Goal: Information Seeking & Learning: Learn about a topic

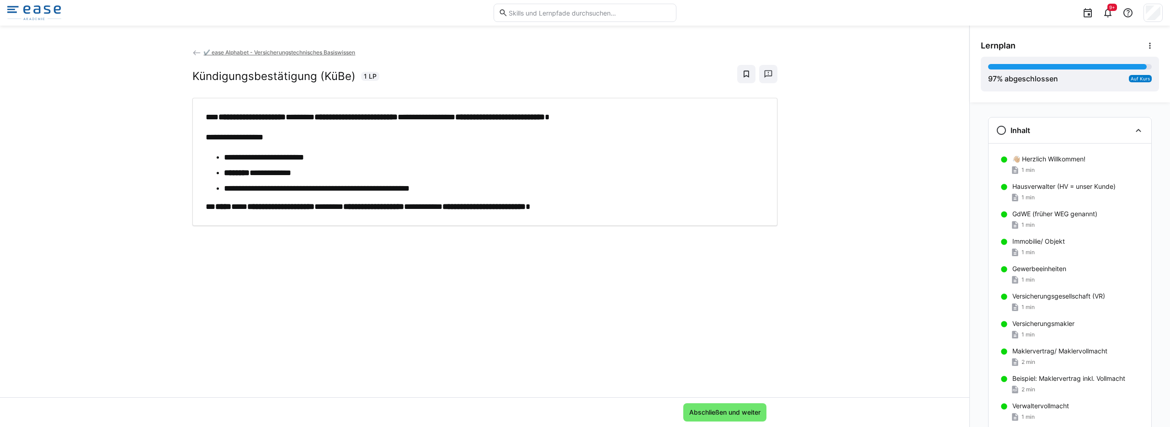
scroll to position [1010, 0]
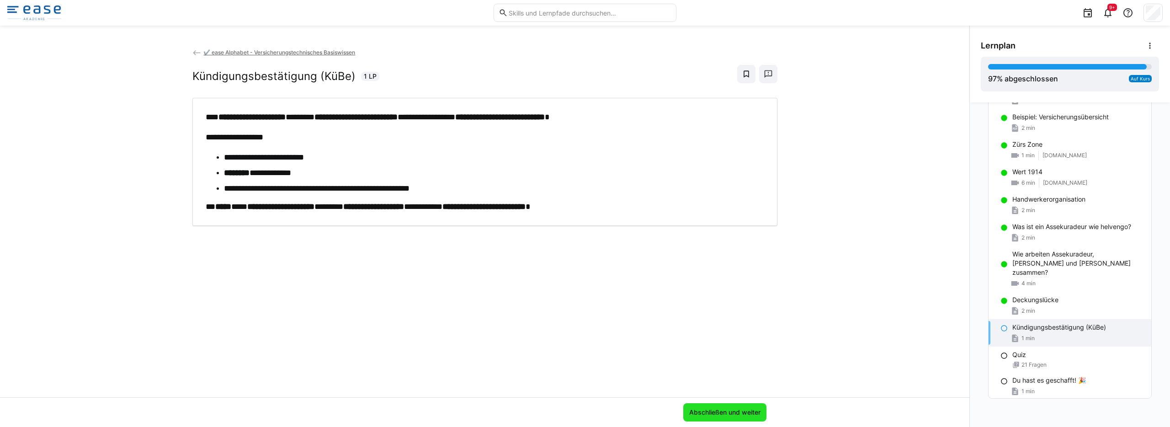
click at [724, 409] on span "Abschließen und weiter" at bounding box center [725, 412] width 74 height 9
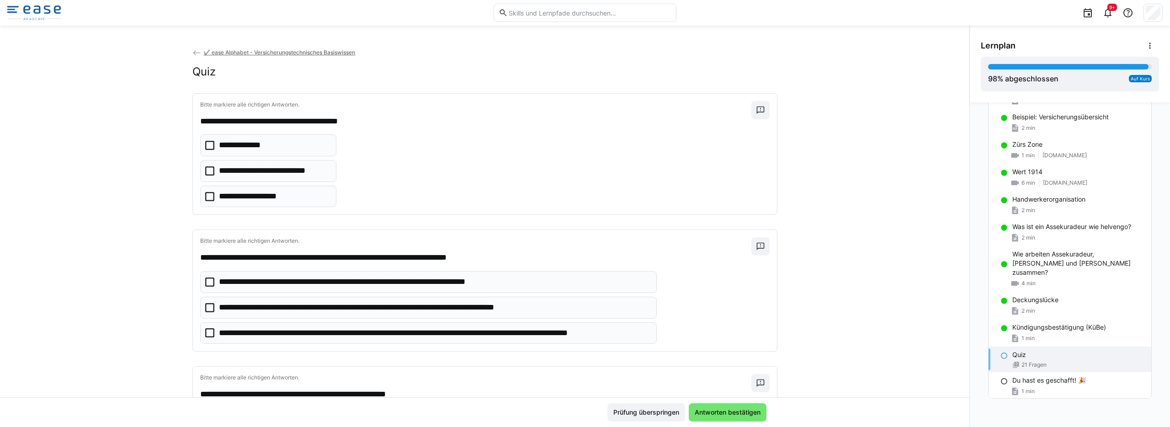
click at [207, 167] on icon at bounding box center [209, 170] width 9 height 9
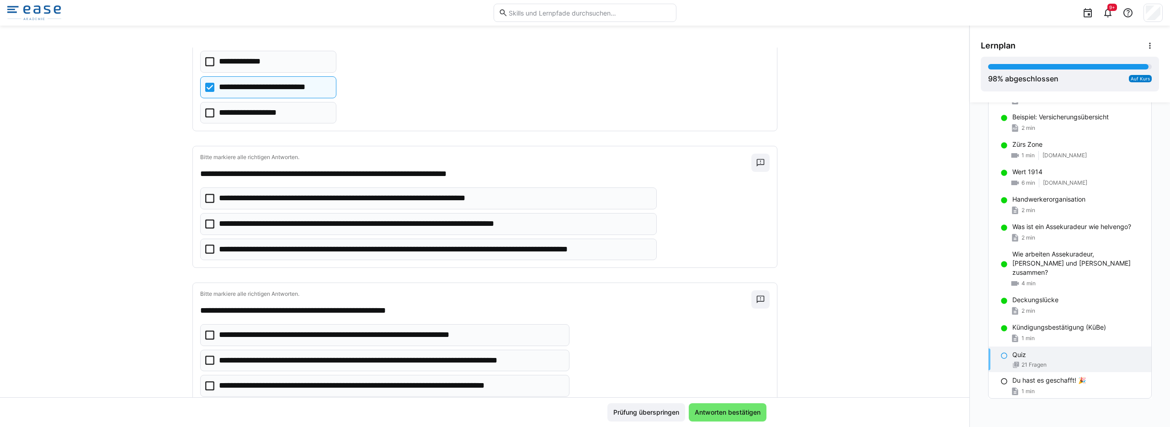
scroll to position [87, 0]
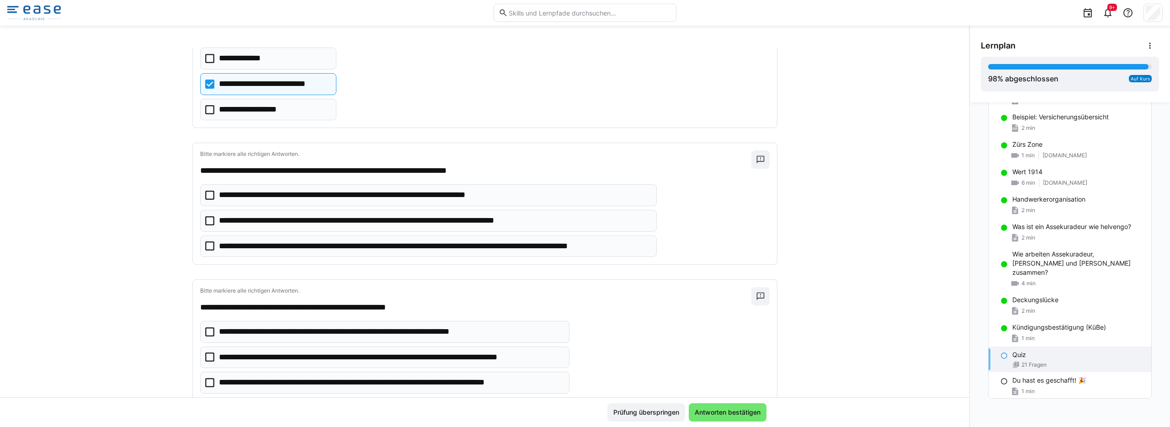
click at [205, 194] on icon at bounding box center [209, 195] width 9 height 9
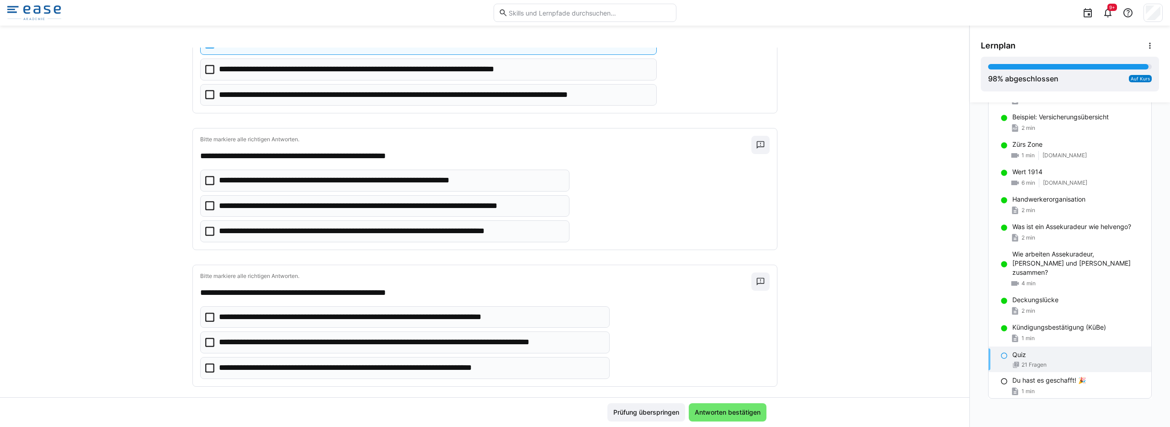
scroll to position [220, 0]
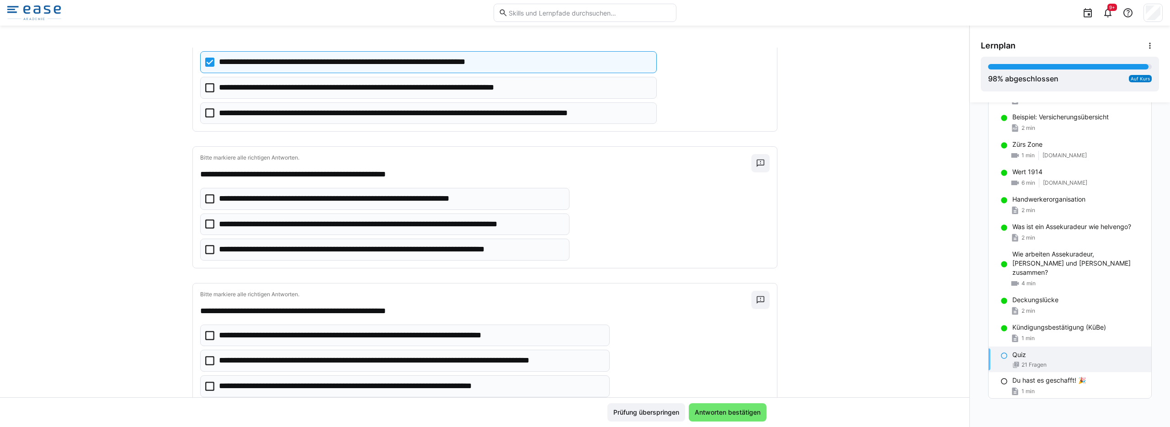
click at [205, 250] on icon at bounding box center [209, 249] width 9 height 9
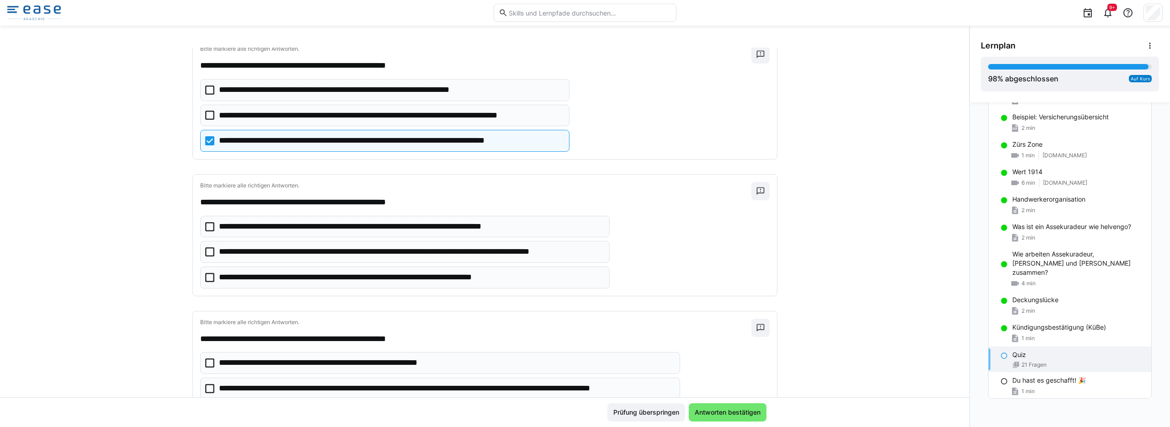
scroll to position [331, 0]
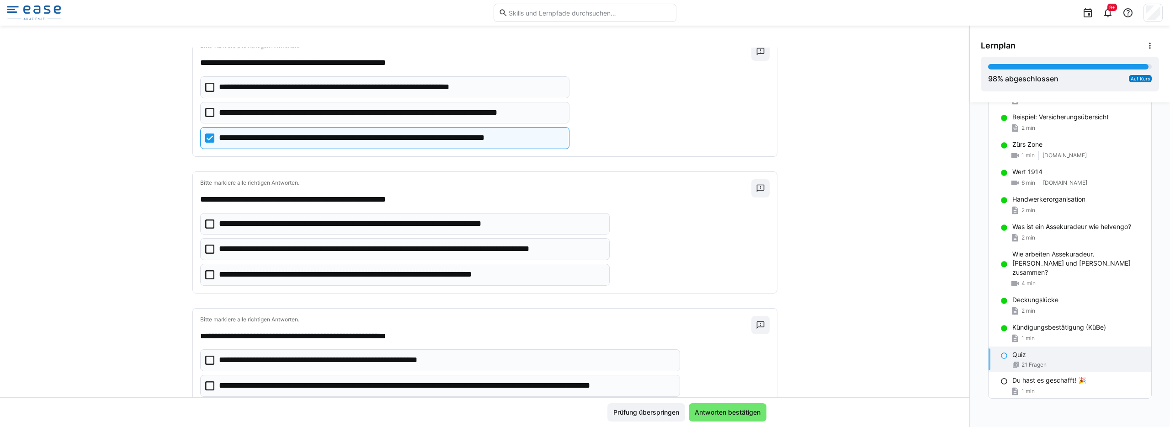
click at [205, 250] on icon at bounding box center [209, 248] width 9 height 9
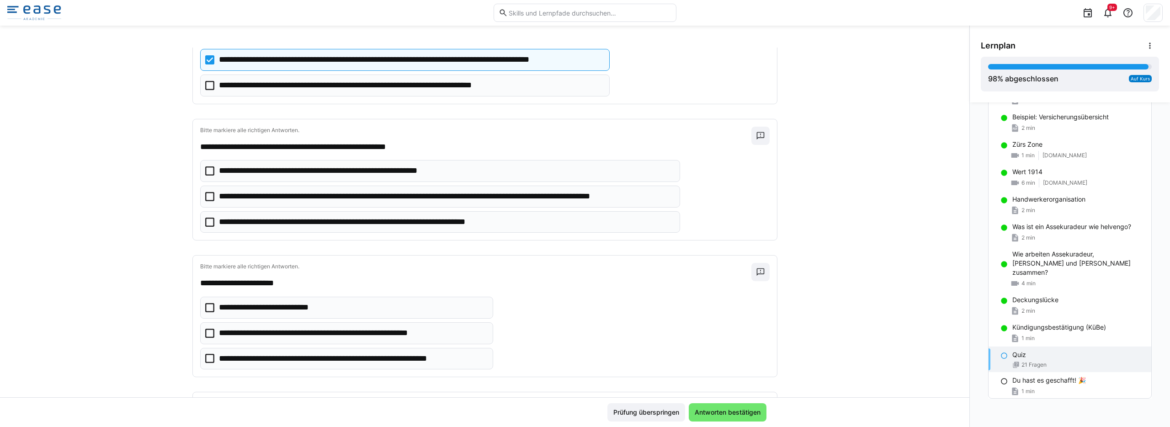
scroll to position [520, 0]
click at [206, 199] on icon at bounding box center [209, 196] width 9 height 9
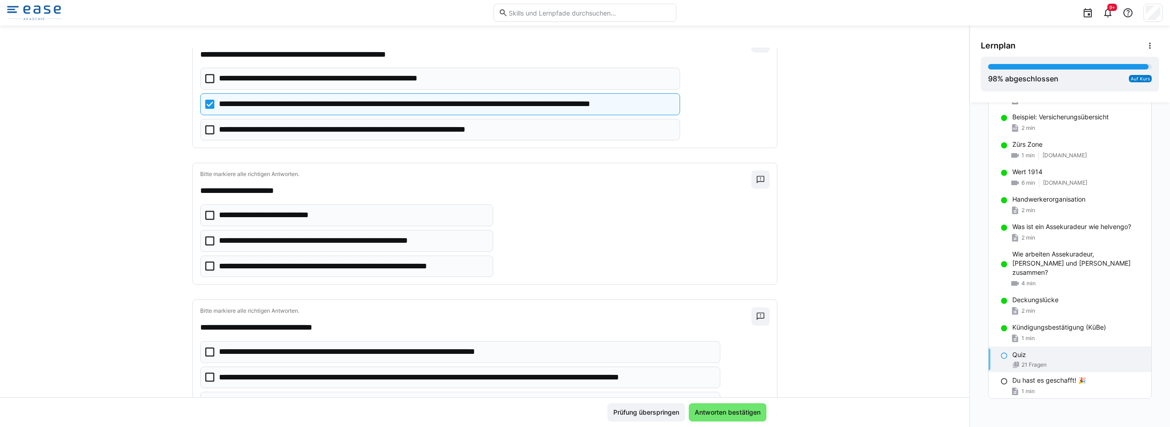
scroll to position [610, 0]
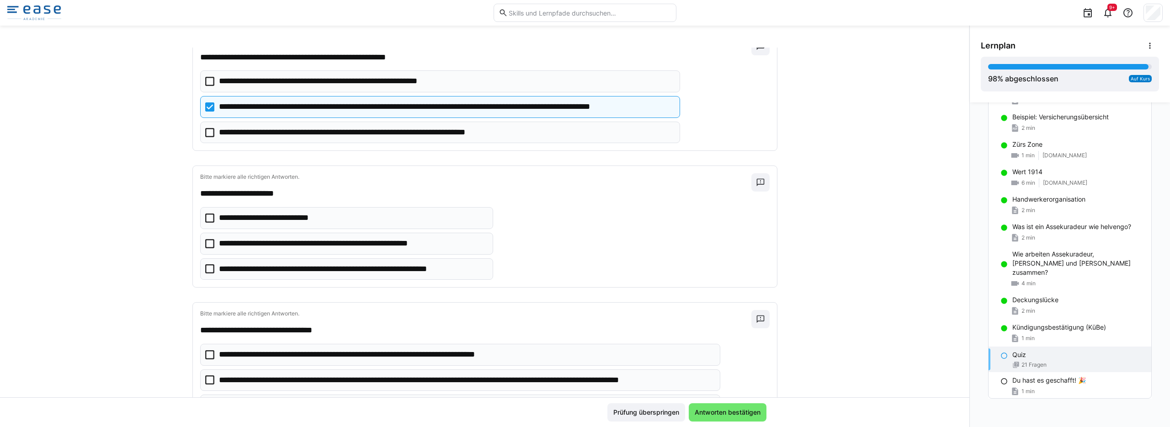
click at [209, 267] on icon at bounding box center [209, 268] width 9 height 9
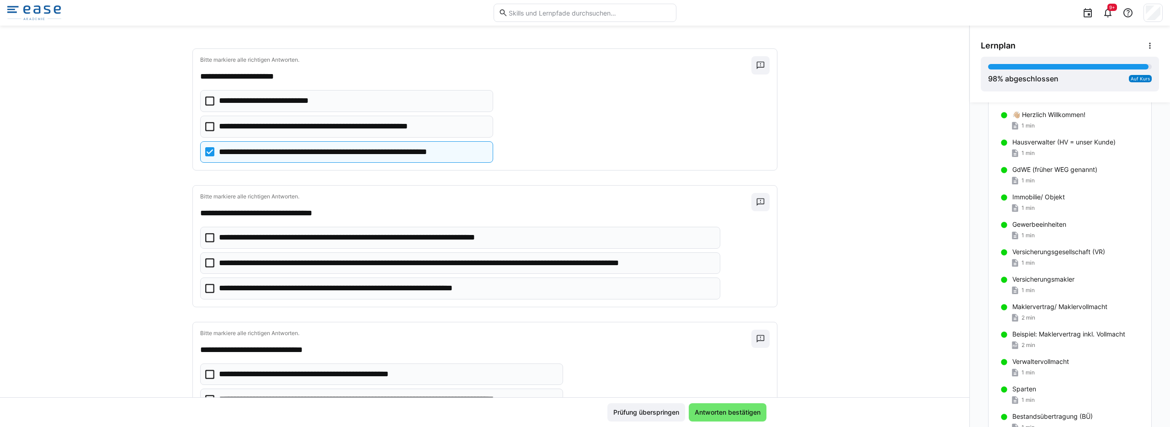
scroll to position [46, 0]
click at [1041, 170] on p "GdWE (früher WEG genannt)" at bounding box center [1054, 167] width 85 height 9
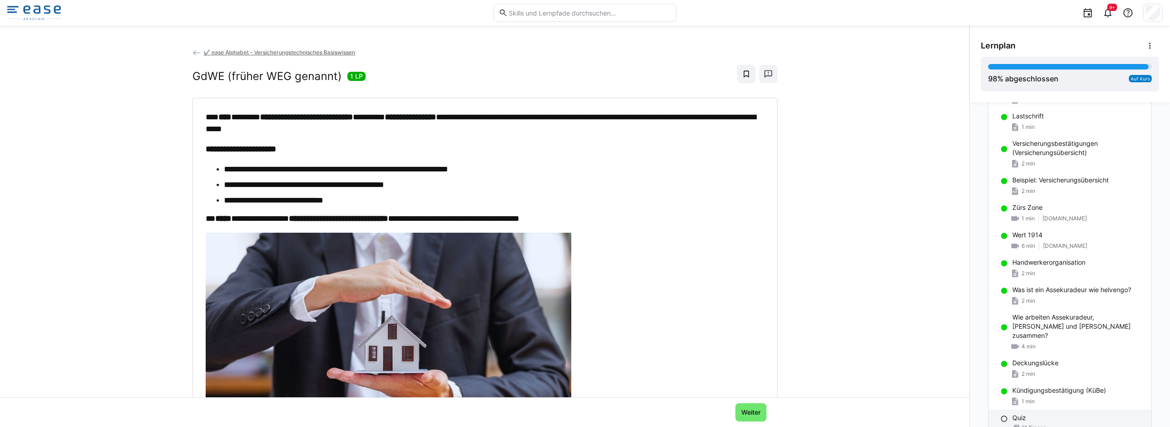
scroll to position [1010, 0]
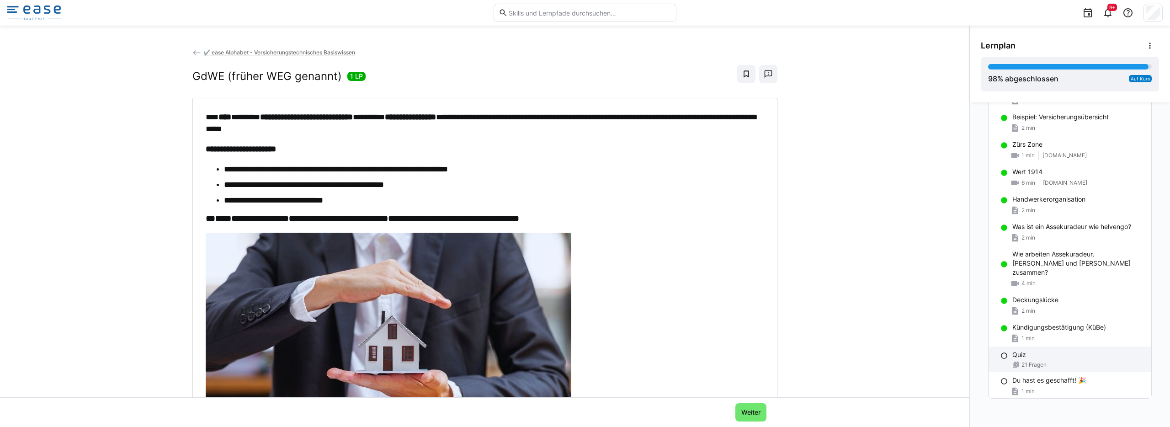
click at [1017, 350] on p "Quiz" at bounding box center [1019, 354] width 14 height 9
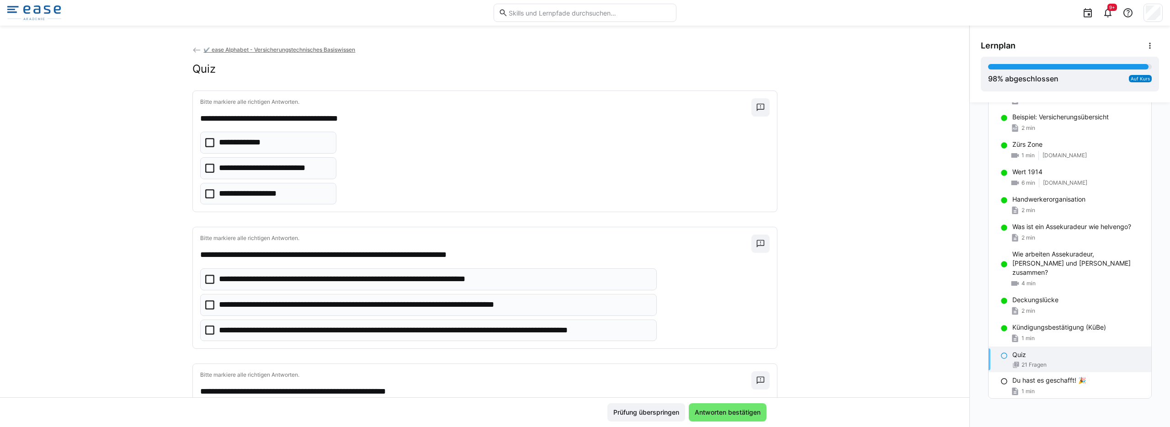
scroll to position [0, 0]
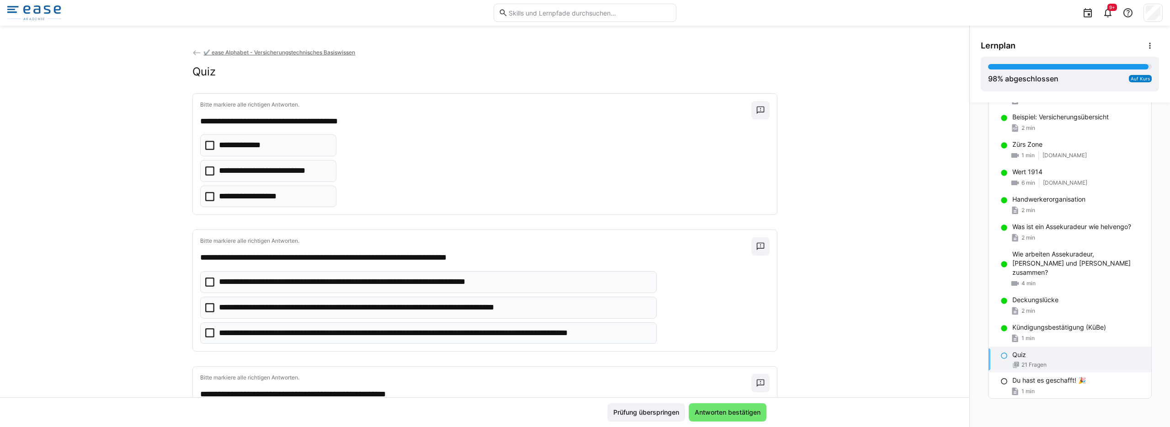
click at [207, 194] on icon at bounding box center [209, 196] width 9 height 9
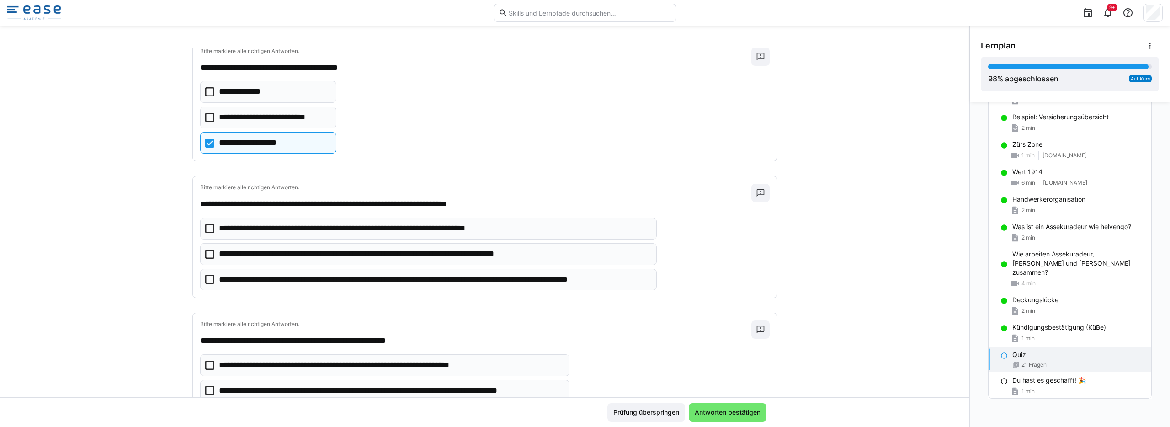
scroll to position [72, 0]
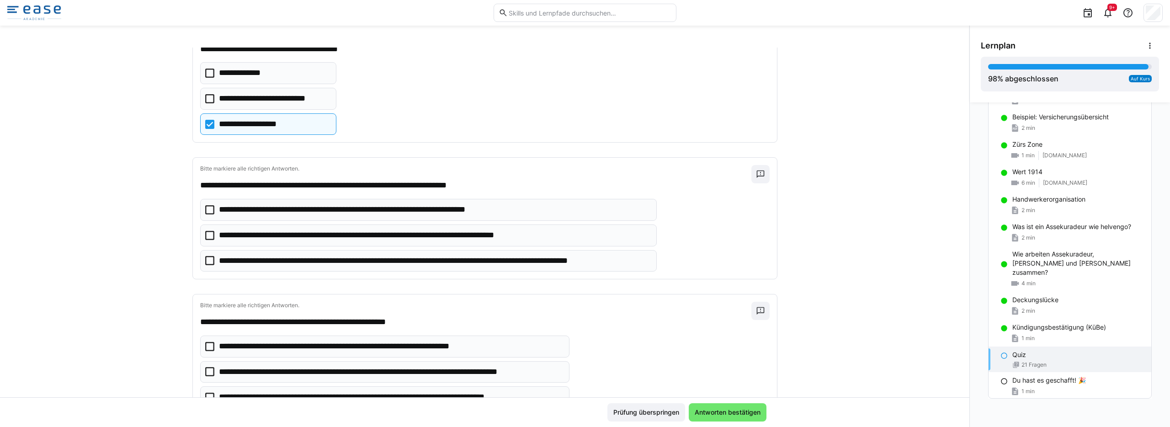
click at [207, 208] on icon at bounding box center [209, 209] width 9 height 9
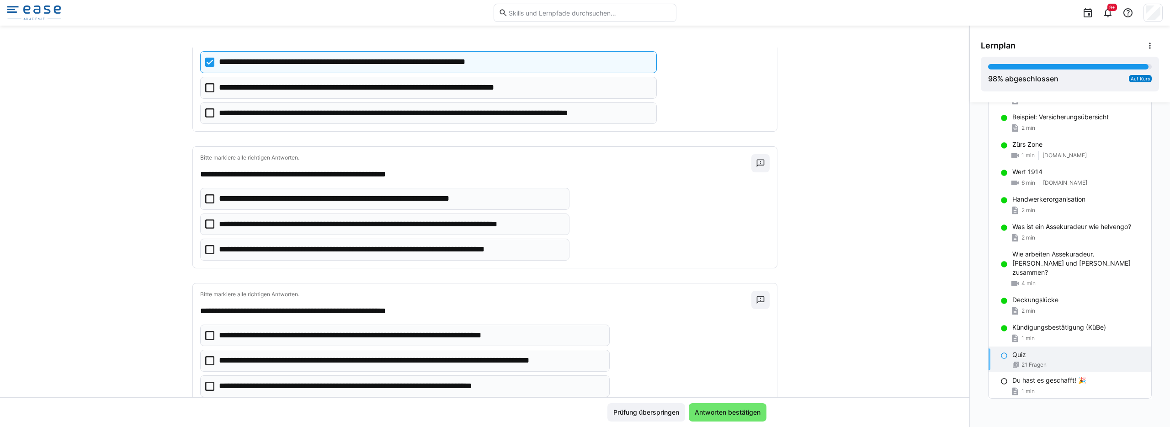
scroll to position [279, 0]
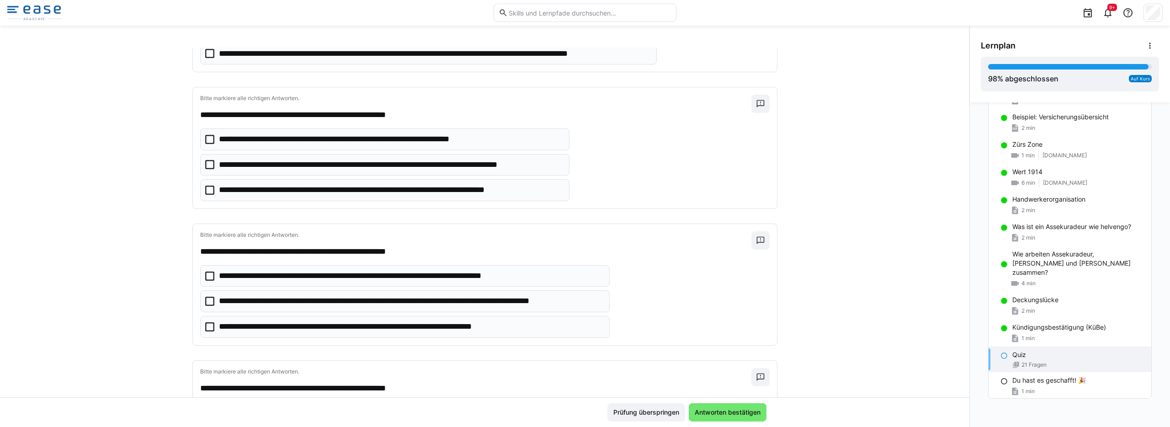
click at [205, 187] on icon at bounding box center [209, 190] width 9 height 9
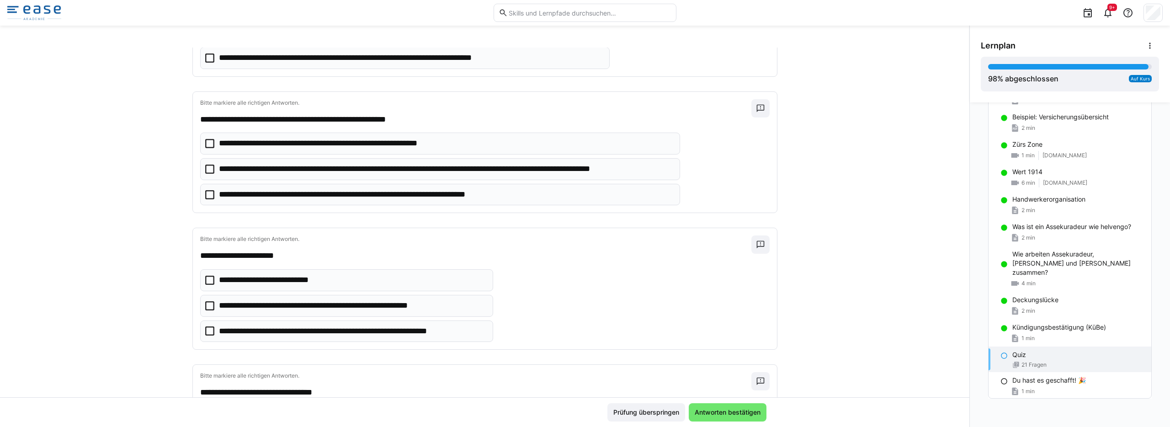
scroll to position [558, 0]
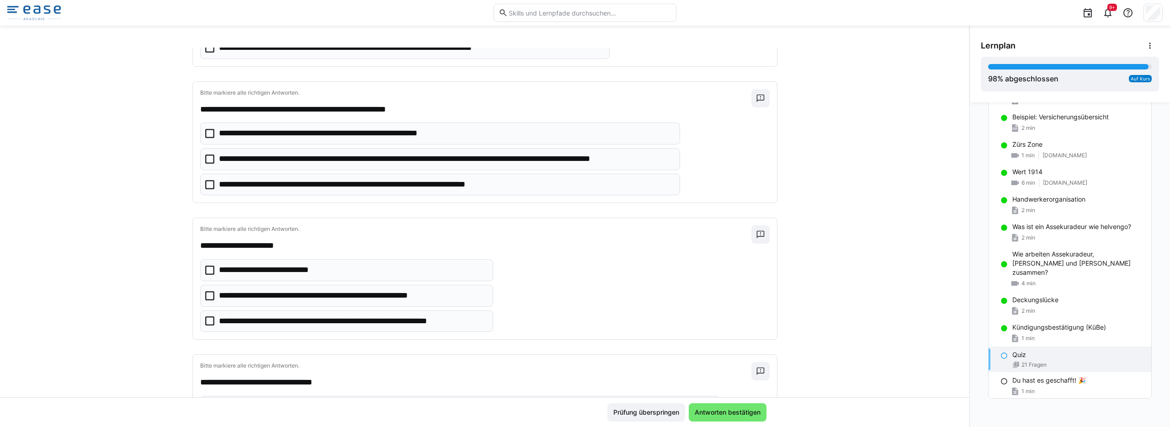
click at [205, 321] on icon at bounding box center [209, 320] width 9 height 9
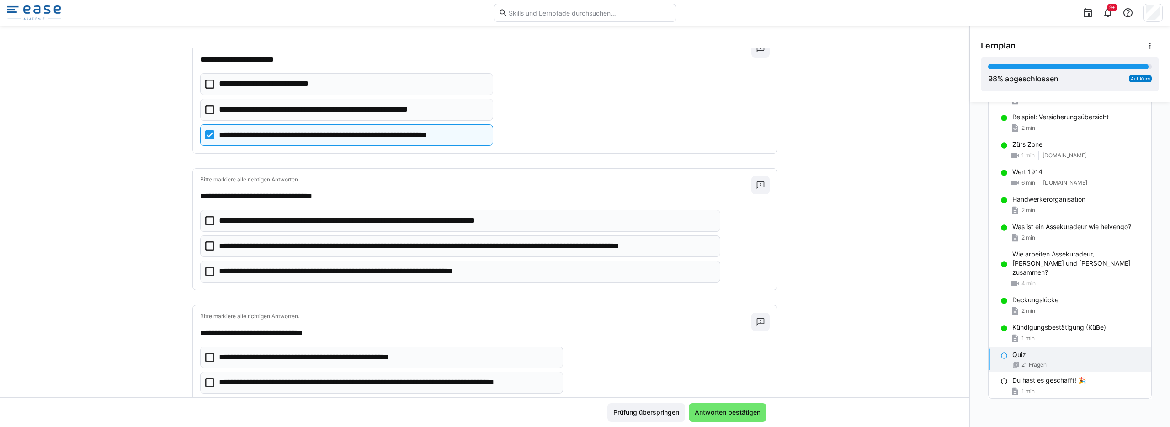
scroll to position [743, 0]
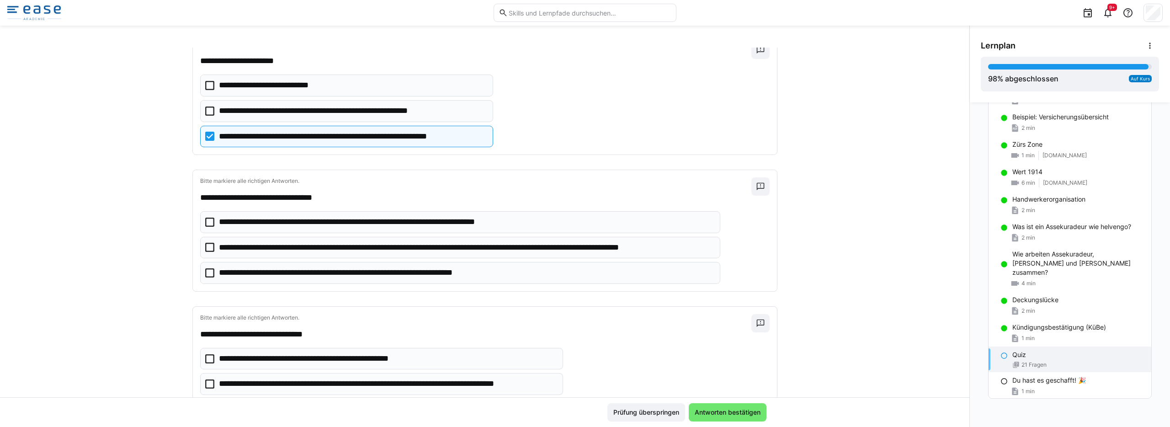
click at [207, 245] on icon at bounding box center [209, 247] width 9 height 9
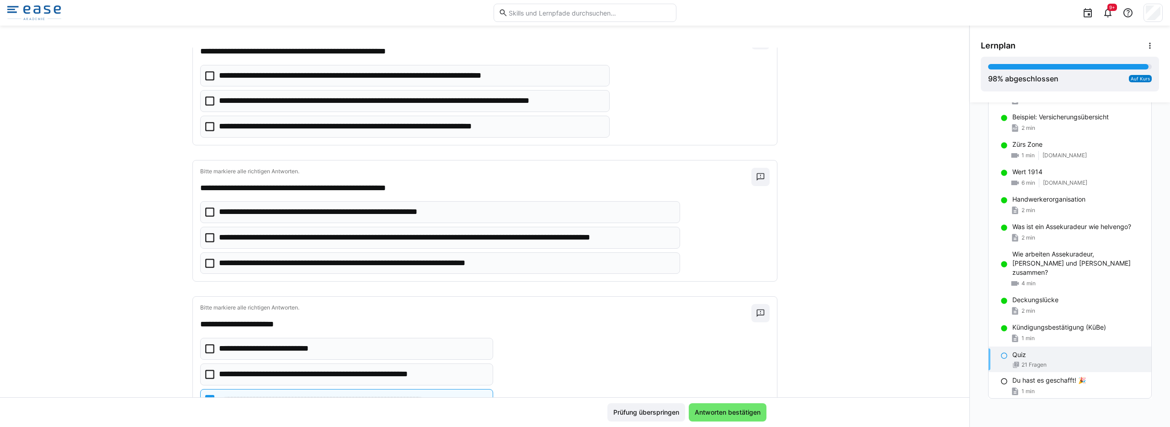
scroll to position [478, 0]
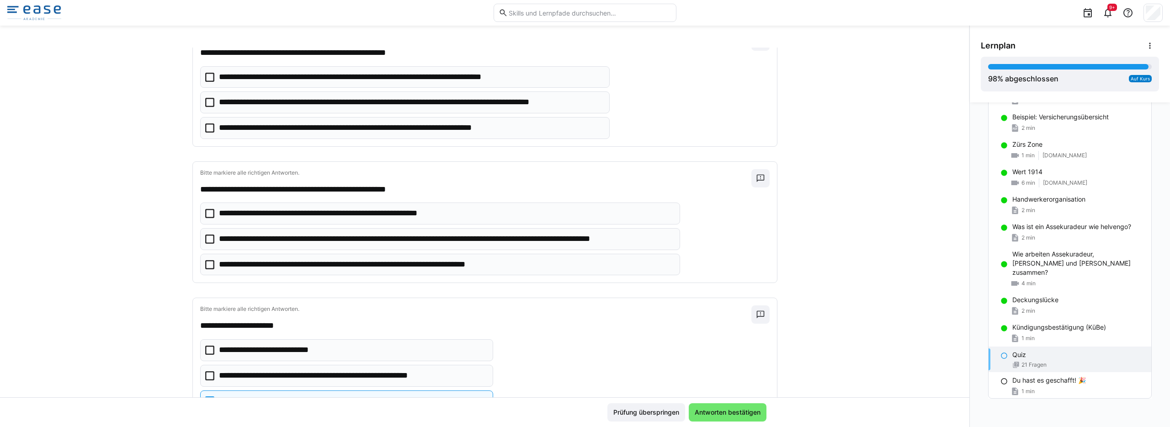
click at [207, 238] on icon at bounding box center [209, 238] width 9 height 9
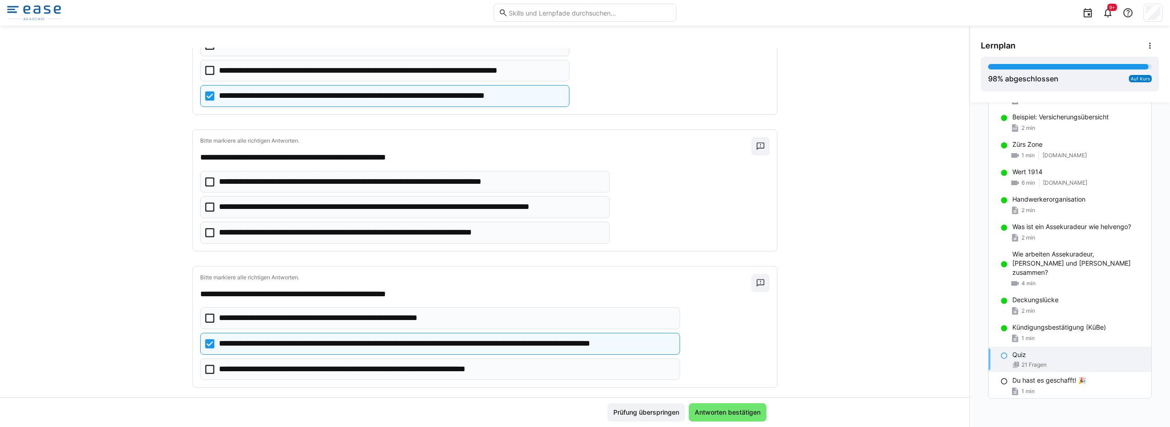
scroll to position [382, 0]
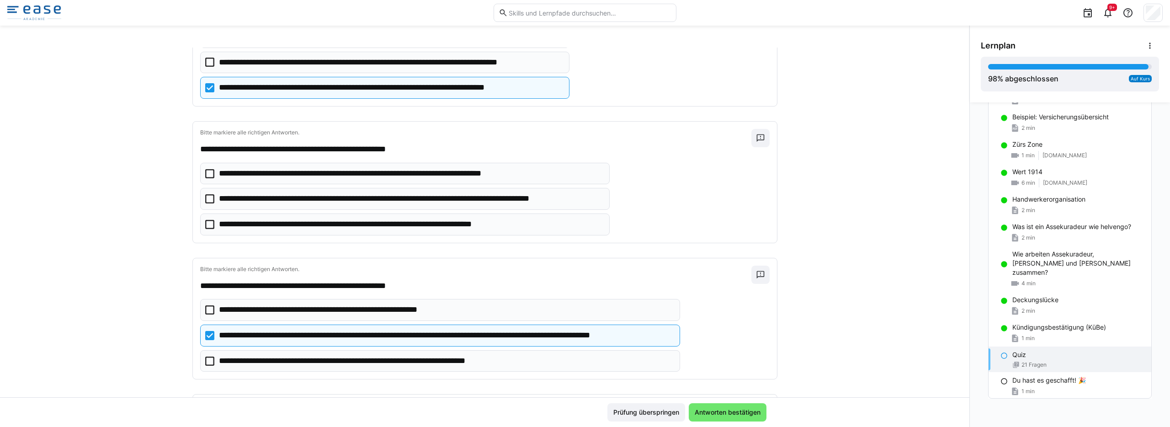
click at [205, 199] on icon at bounding box center [209, 198] width 9 height 9
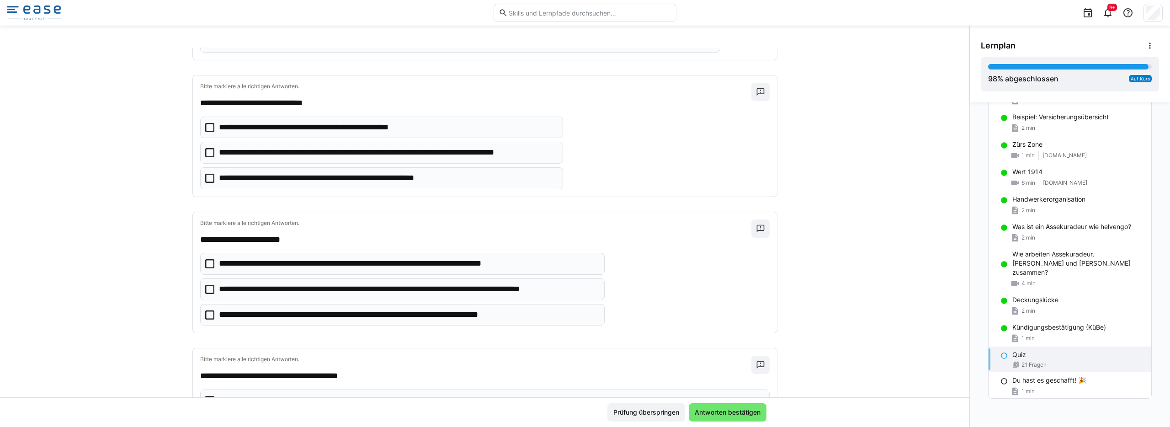
scroll to position [980, 0]
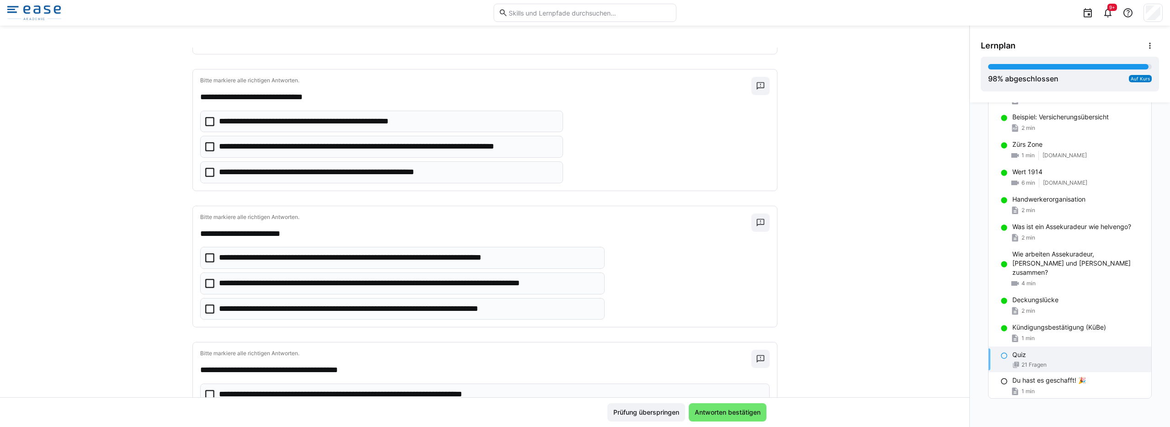
click at [208, 171] on icon at bounding box center [209, 172] width 9 height 9
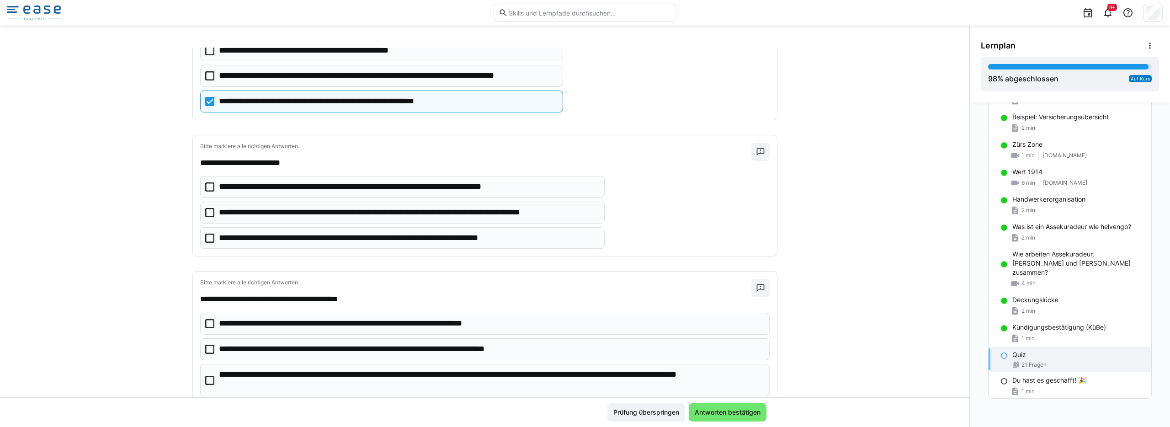
scroll to position [1083, 0]
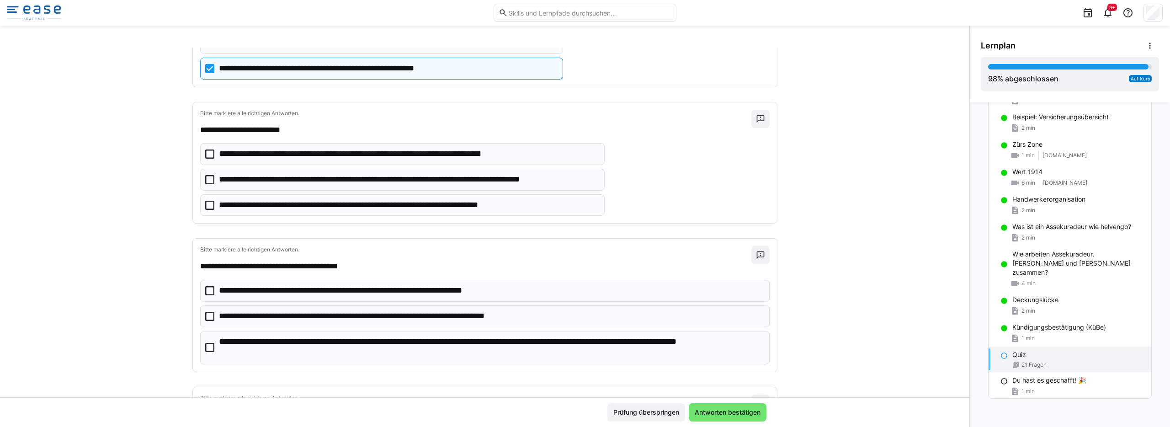
click at [207, 179] on icon at bounding box center [209, 179] width 9 height 9
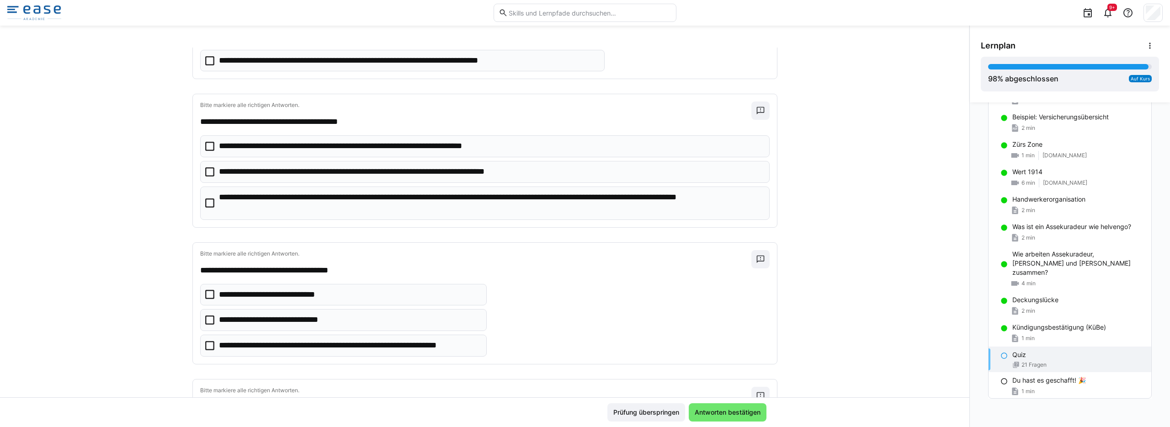
scroll to position [1228, 0]
click at [205, 344] on icon at bounding box center [209, 344] width 9 height 9
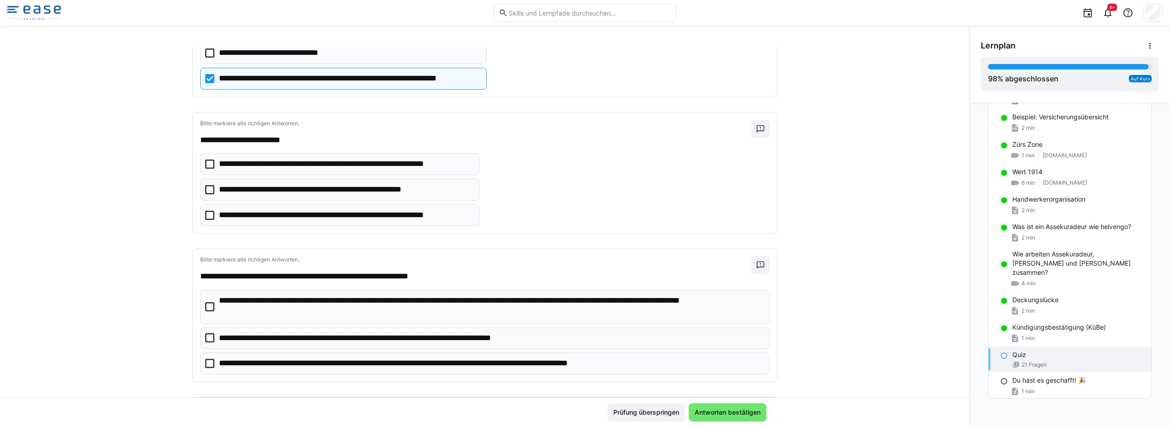
scroll to position [1494, 0]
click at [205, 189] on icon at bounding box center [209, 190] width 9 height 9
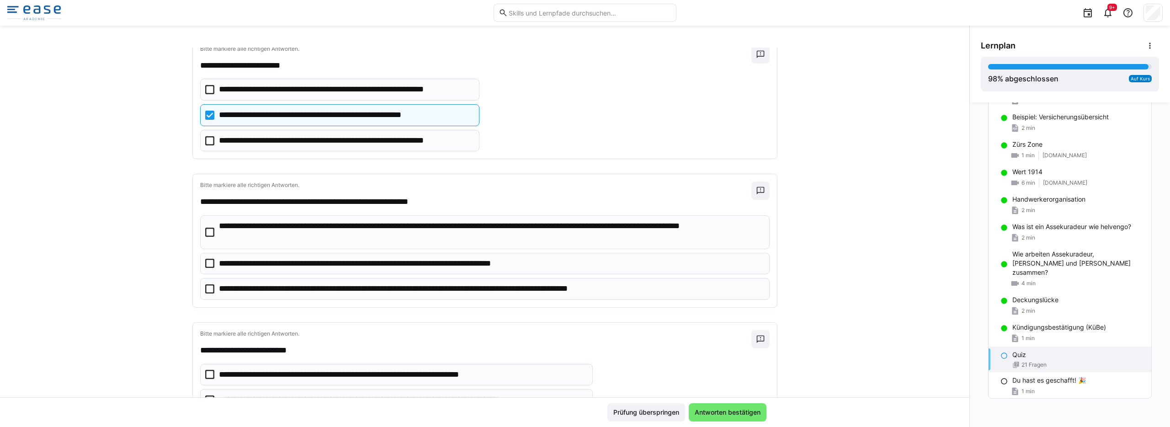
scroll to position [1570, 0]
click at [205, 230] on icon at bounding box center [209, 231] width 9 height 9
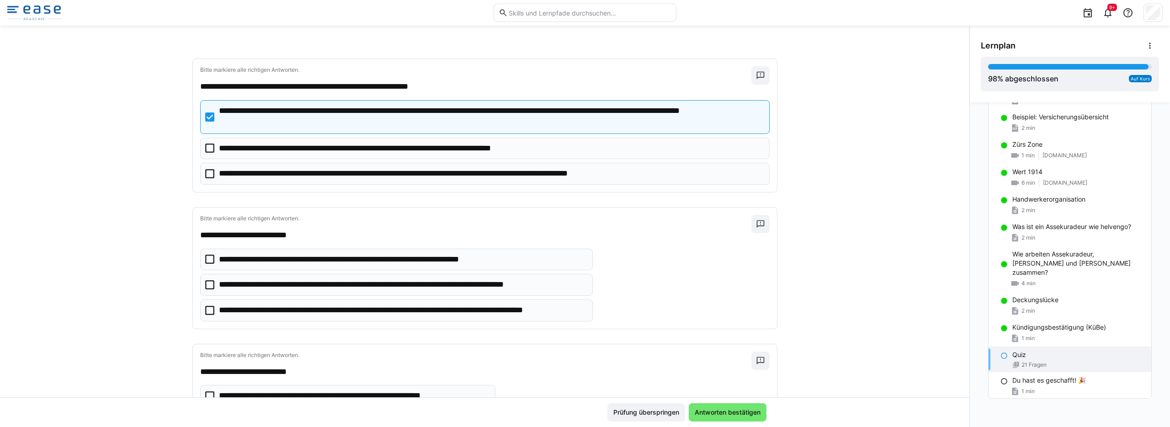
scroll to position [1685, 0]
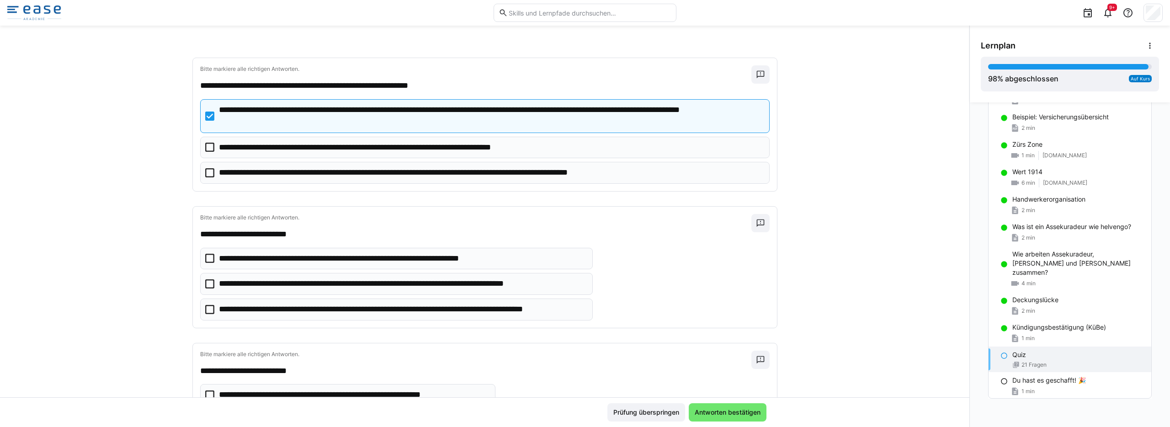
click at [212, 308] on eds-checkbox "**********" at bounding box center [396, 309] width 393 height 22
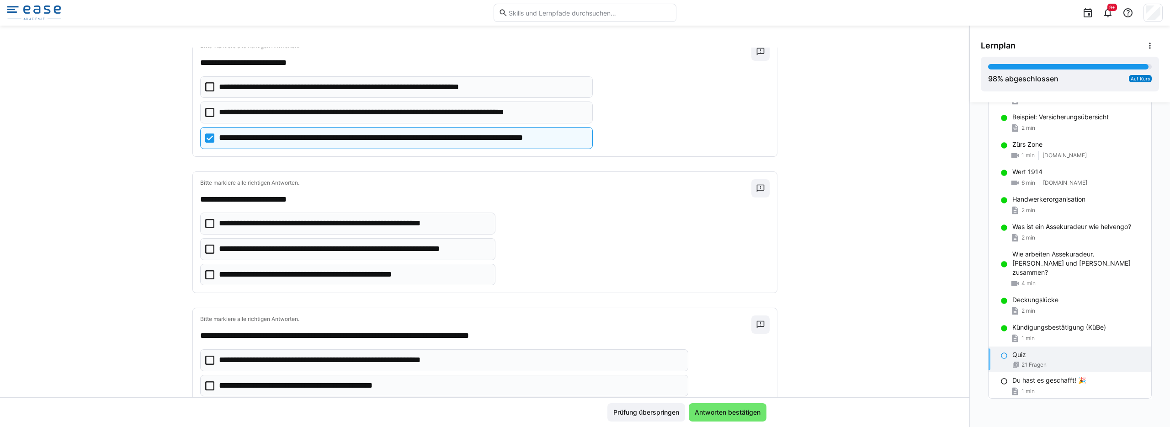
scroll to position [1862, 0]
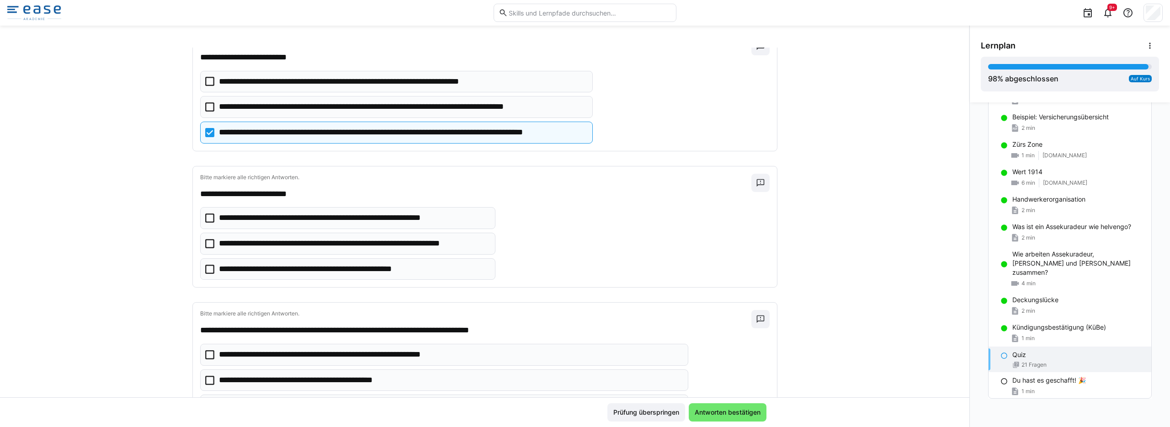
click at [205, 245] on icon at bounding box center [209, 243] width 9 height 9
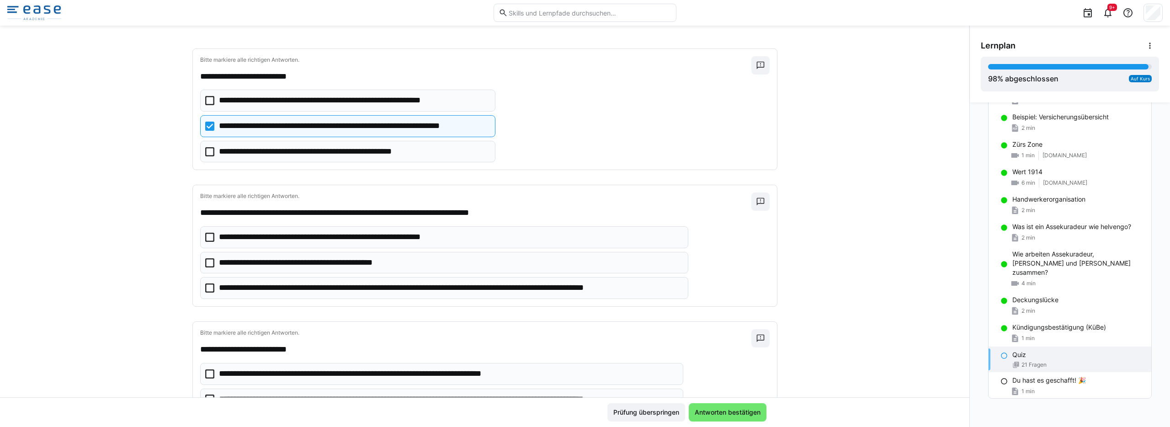
scroll to position [1979, 0]
click at [205, 289] on icon at bounding box center [209, 288] width 9 height 9
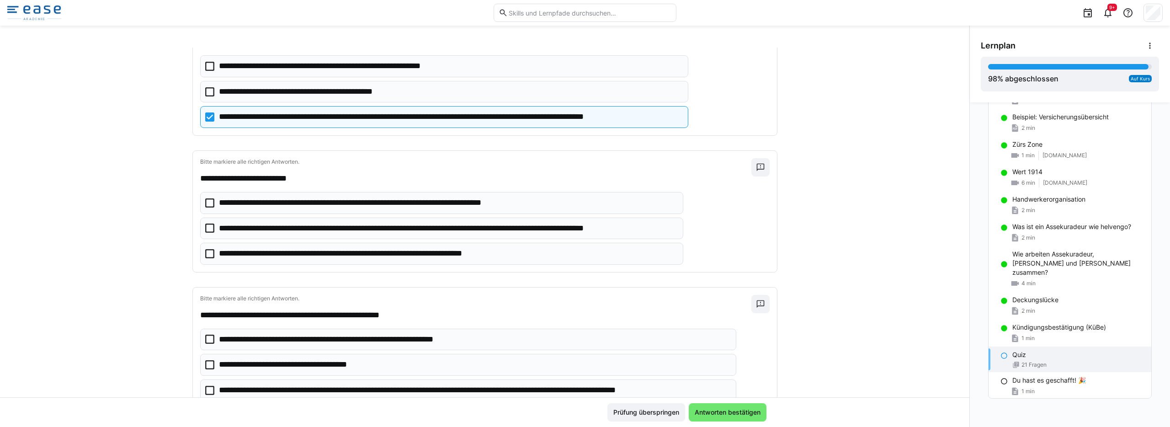
scroll to position [2140, 0]
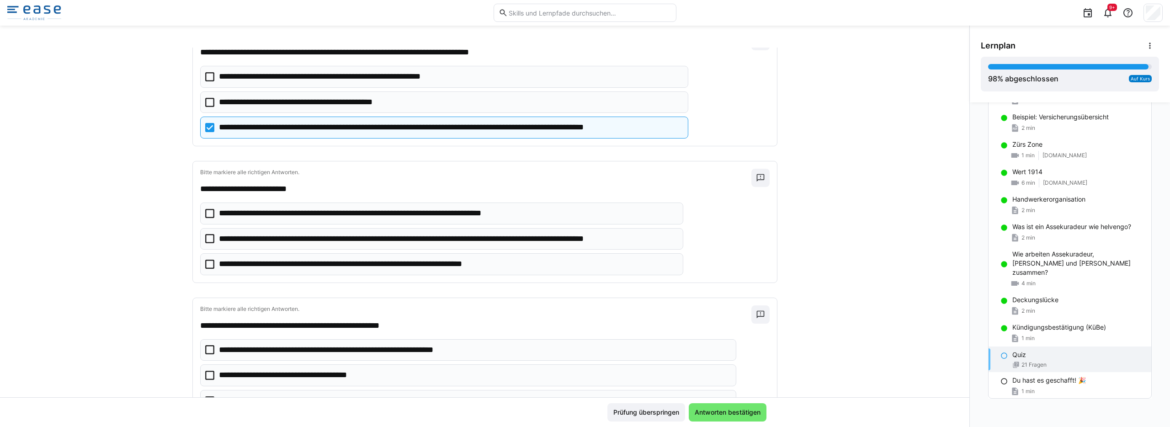
click at [212, 239] on eds-checkbox "**********" at bounding box center [441, 239] width 483 height 22
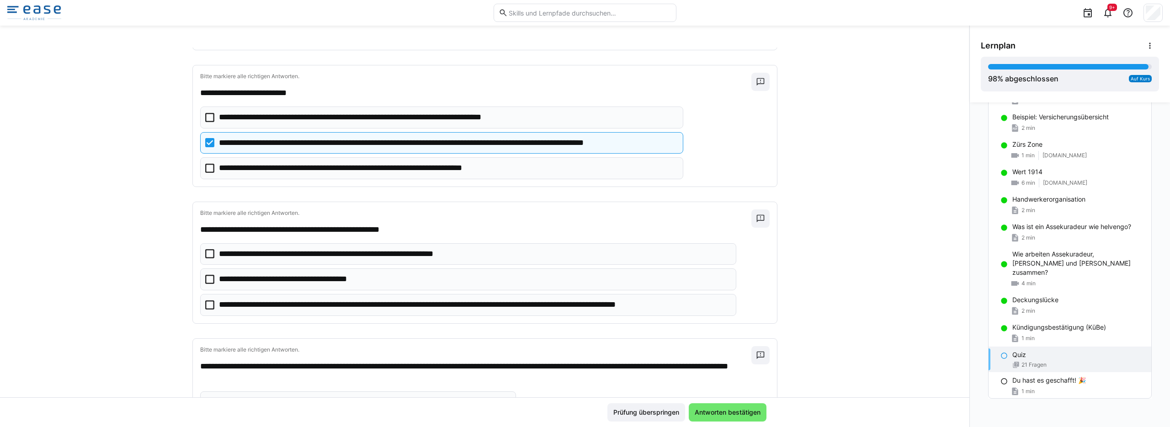
scroll to position [2238, 0]
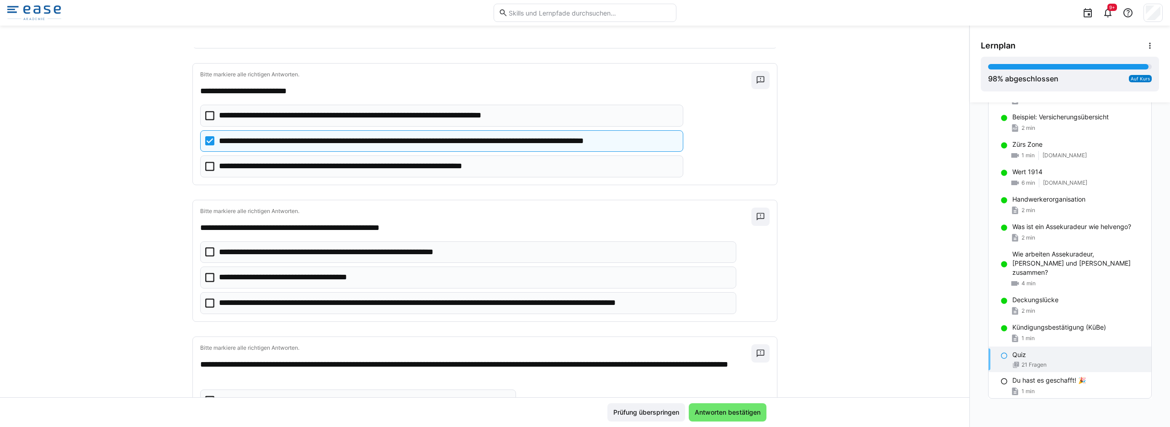
click at [206, 302] on icon at bounding box center [209, 302] width 9 height 9
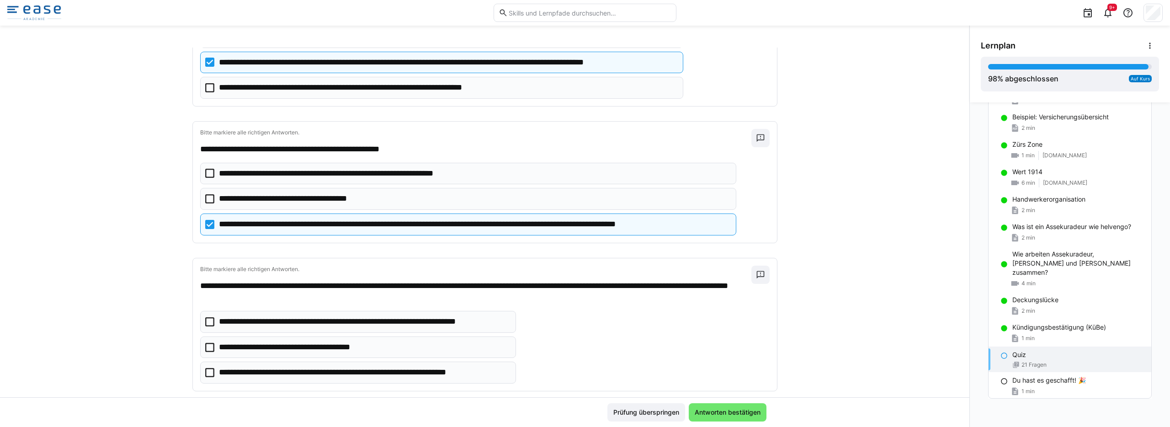
scroll to position [2414, 0]
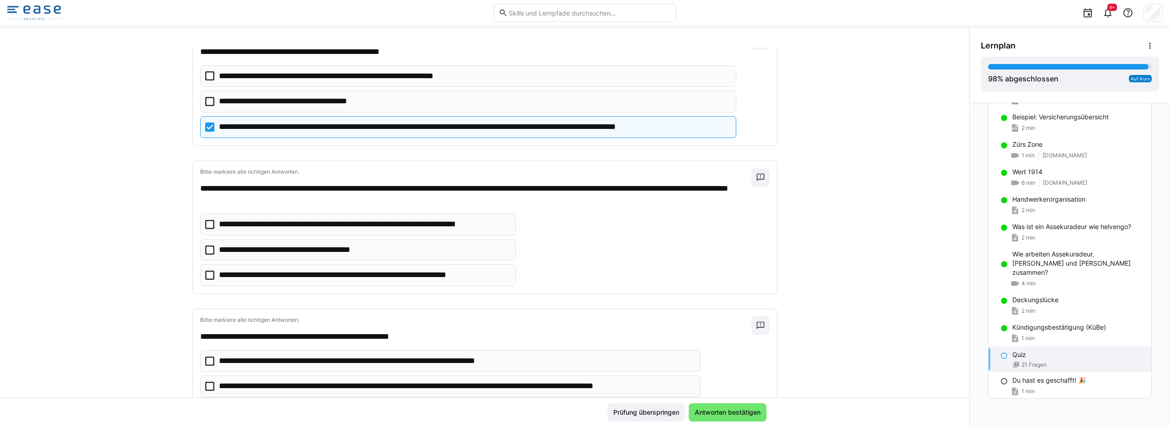
click at [200, 277] on eds-checkbox "**********" at bounding box center [358, 275] width 316 height 22
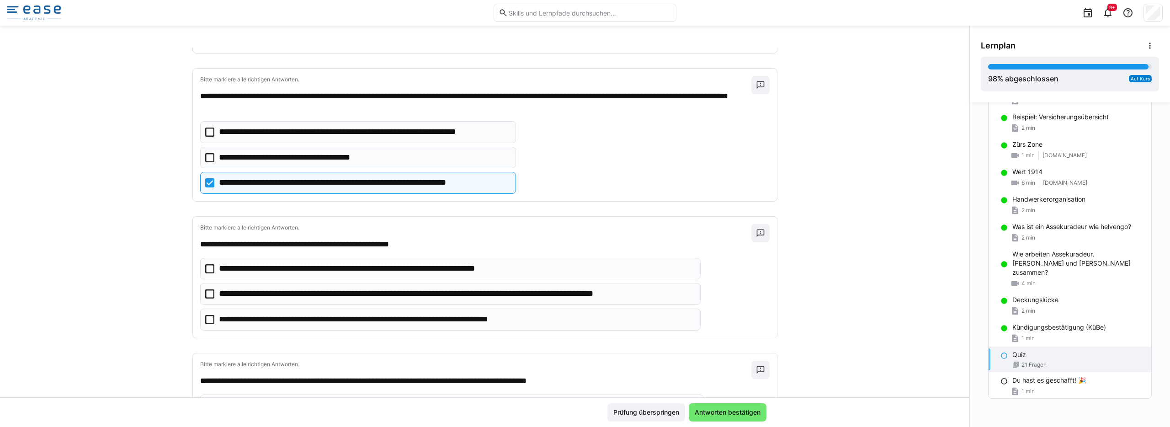
scroll to position [2506, 0]
click at [205, 319] on icon at bounding box center [209, 318] width 9 height 9
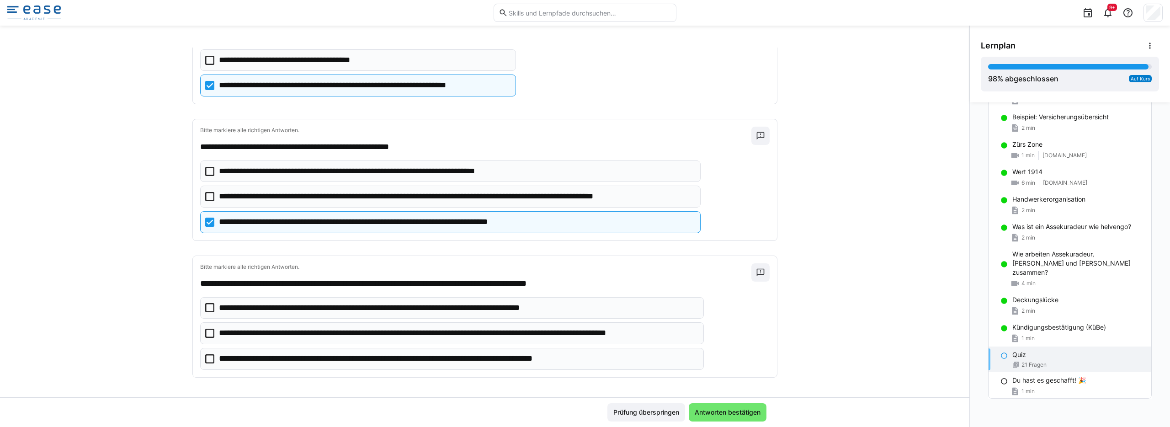
scroll to position [2607, 0]
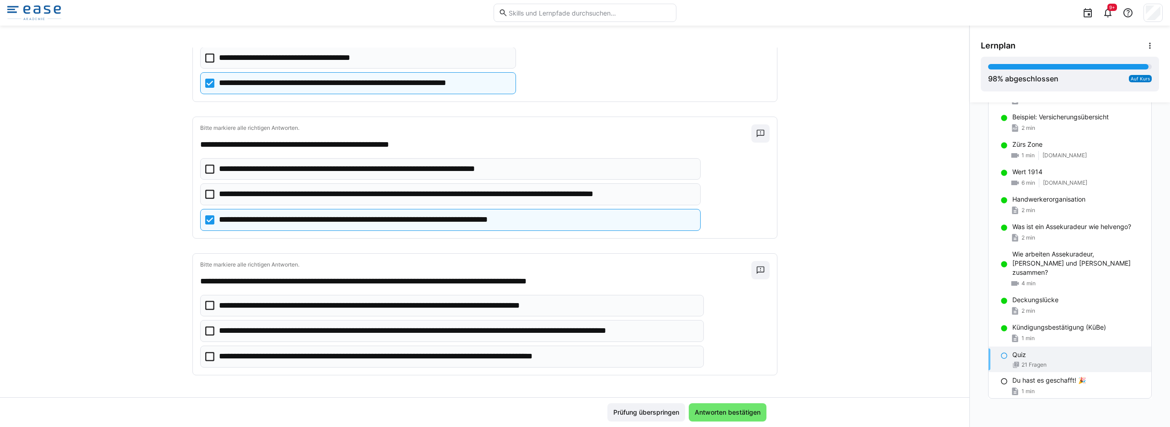
click at [207, 331] on icon at bounding box center [209, 330] width 9 height 9
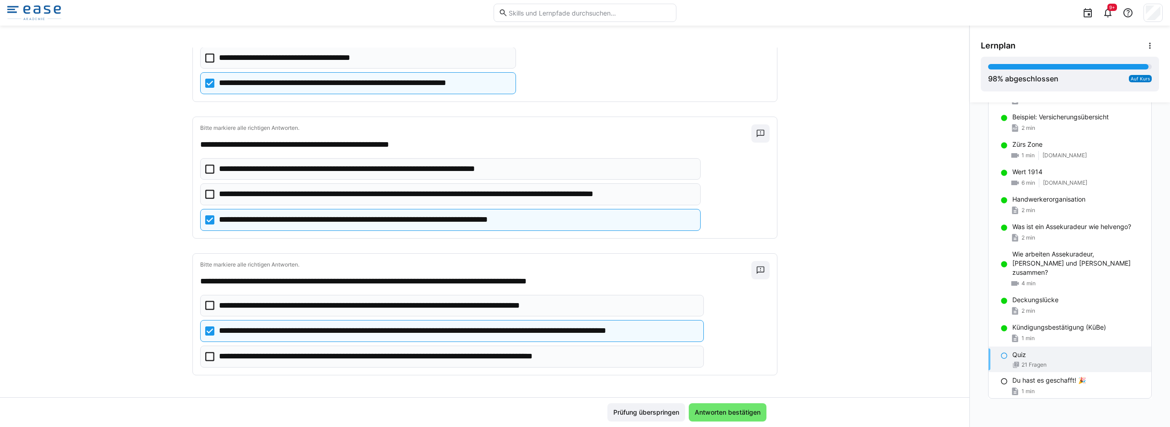
click at [207, 194] on icon at bounding box center [209, 194] width 9 height 9
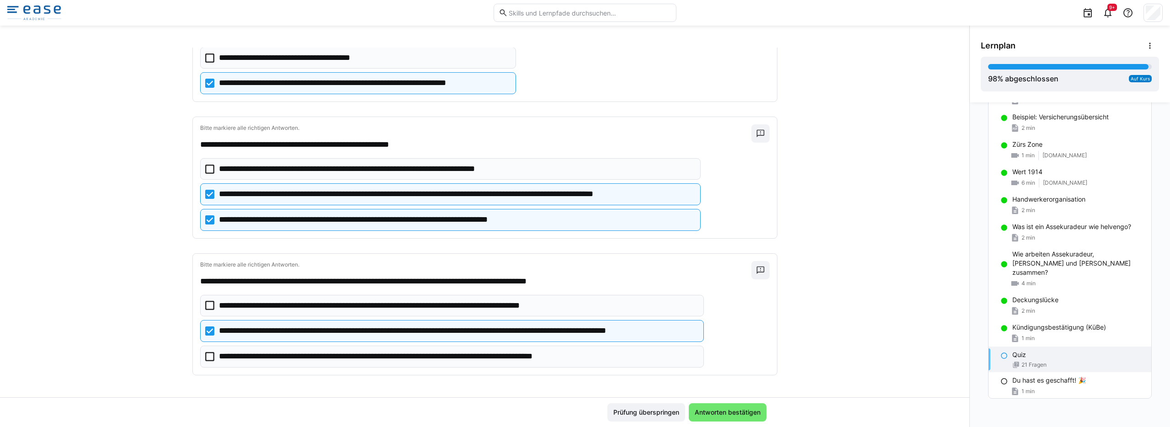
click at [200, 218] on eds-checkbox "**********" at bounding box center [450, 220] width 500 height 22
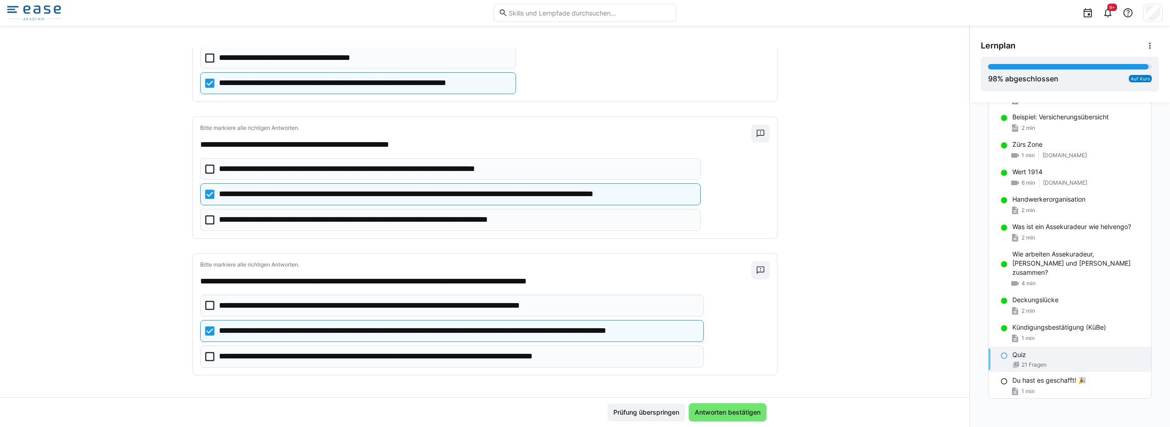
click at [205, 170] on icon at bounding box center [209, 169] width 9 height 9
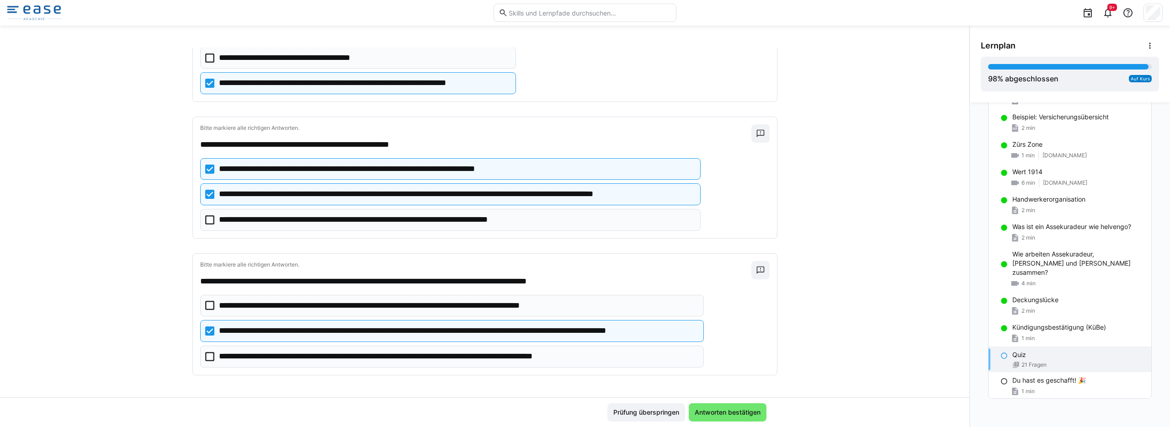
click at [206, 194] on icon at bounding box center [209, 194] width 9 height 9
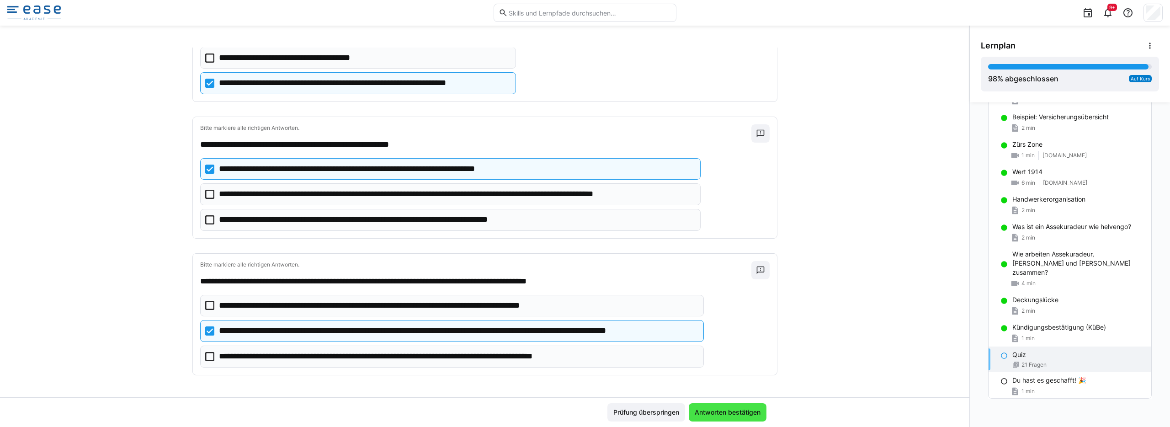
click at [724, 409] on span "Antworten bestätigen" at bounding box center [727, 412] width 69 height 9
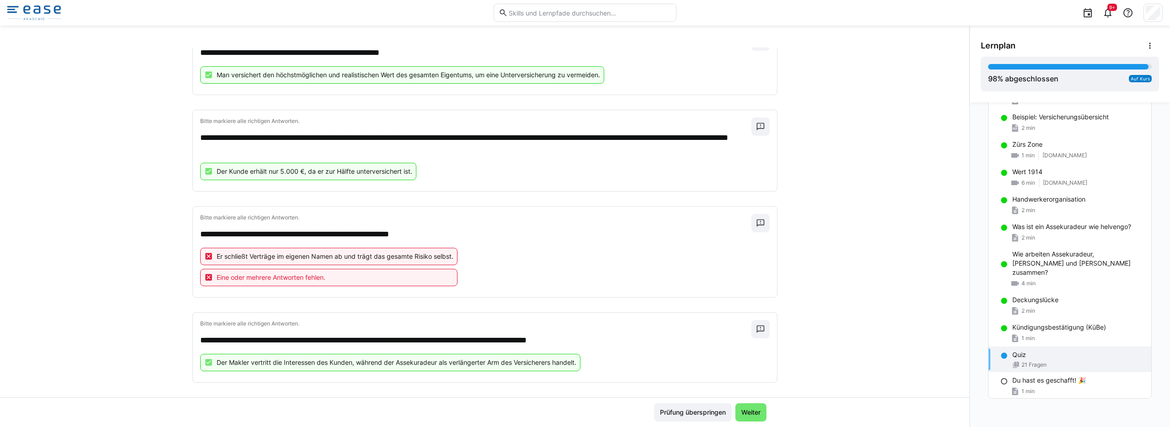
scroll to position [1646, 0]
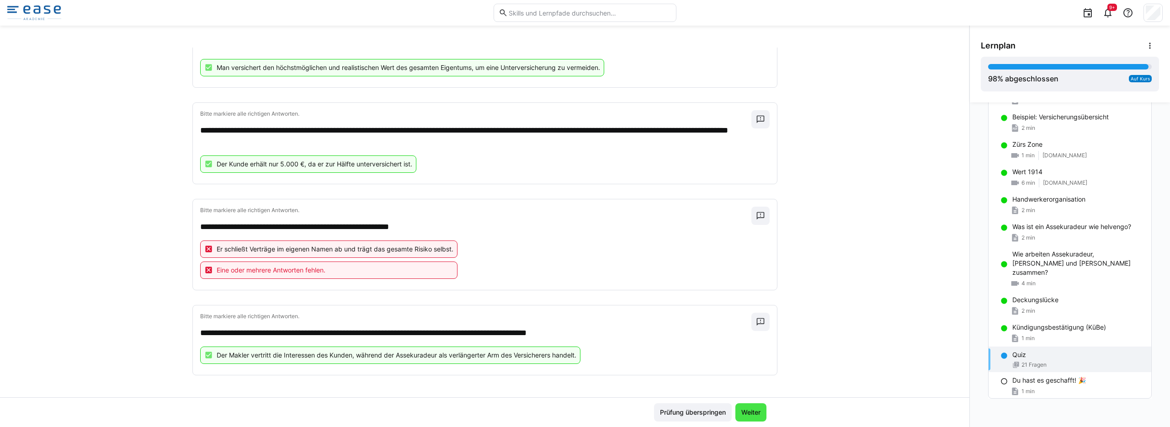
click at [747, 411] on span "Weiter" at bounding box center [751, 412] width 22 height 9
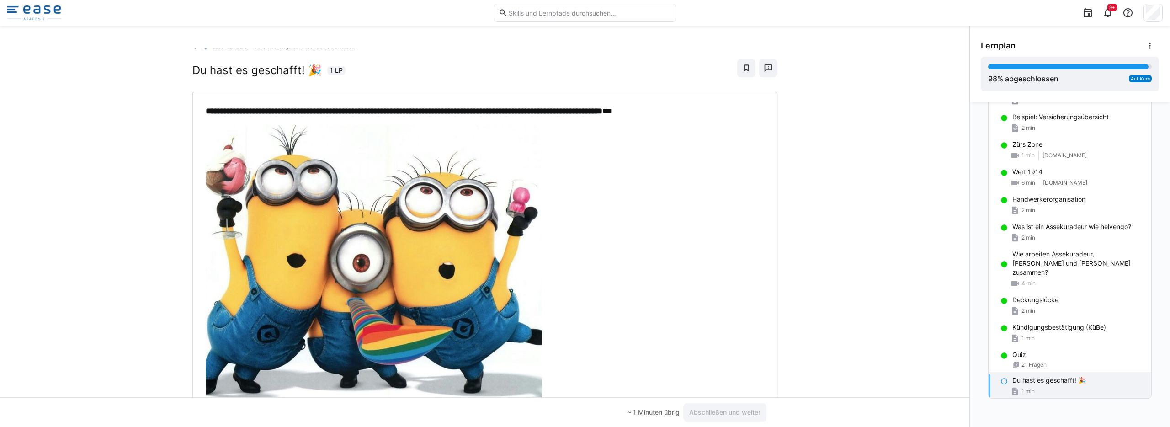
scroll to position [0, 0]
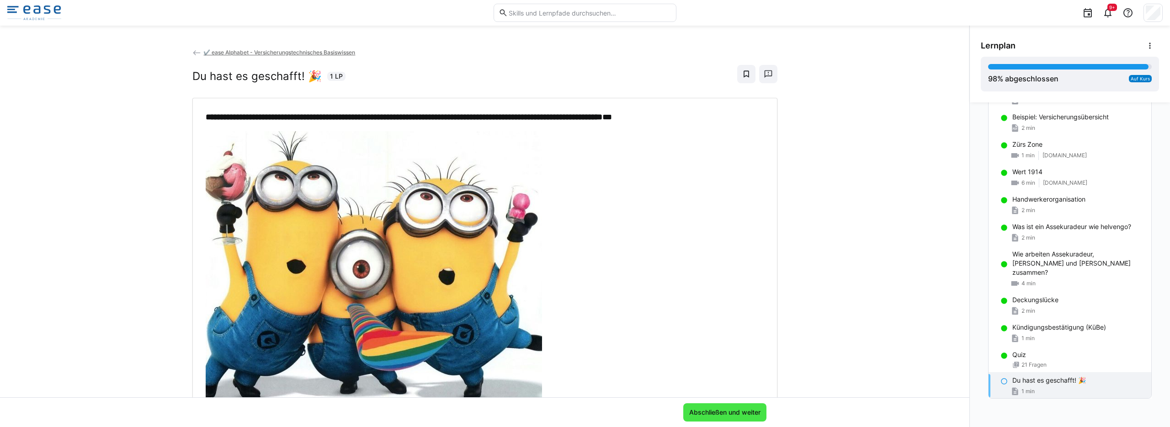
click at [714, 407] on span "Abschließen und weiter" at bounding box center [724, 412] width 83 height 18
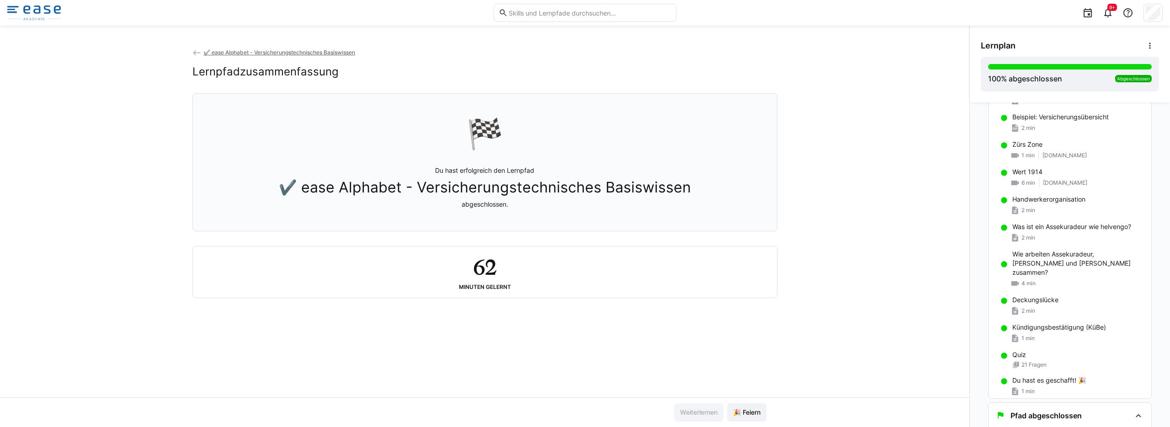
scroll to position [1041, 0]
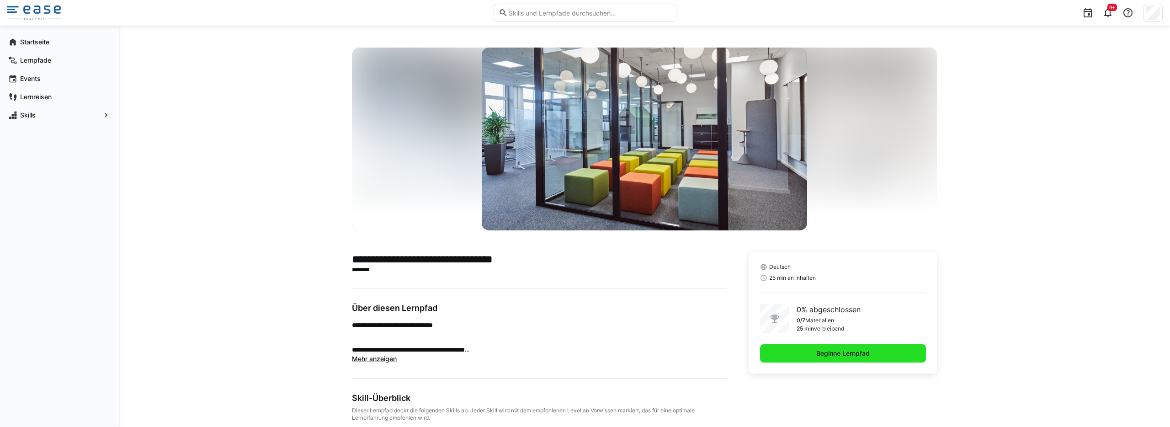
click at [858, 356] on span "Beginne Lernpfad" at bounding box center [843, 353] width 56 height 9
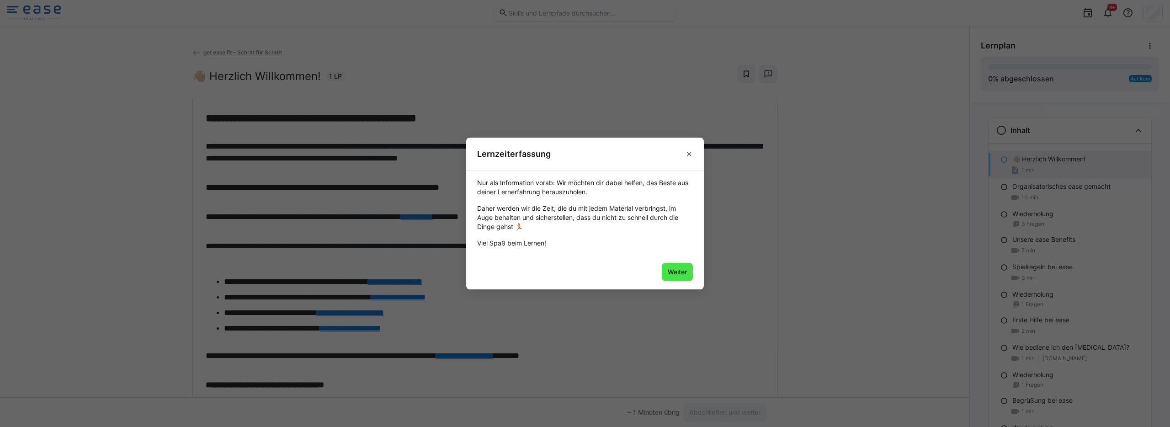
click at [677, 272] on span "Weiter" at bounding box center [677, 271] width 22 height 9
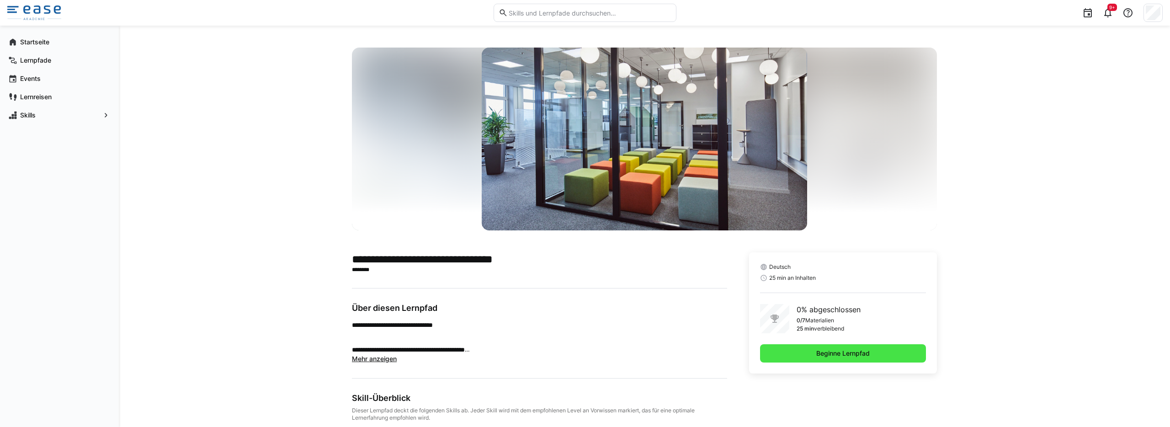
click at [801, 350] on span "Beginne Lernpfad" at bounding box center [843, 353] width 166 height 18
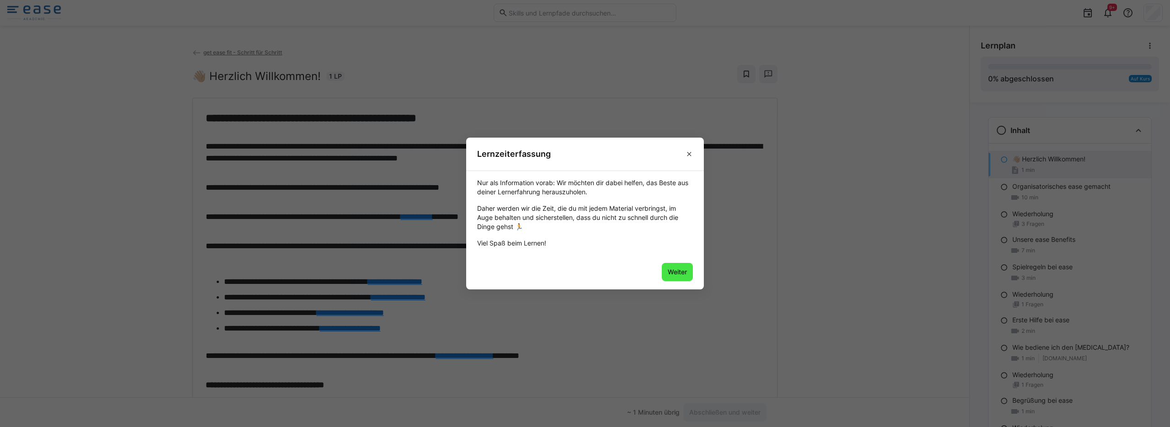
click at [682, 274] on span "Weiter" at bounding box center [677, 271] width 22 height 9
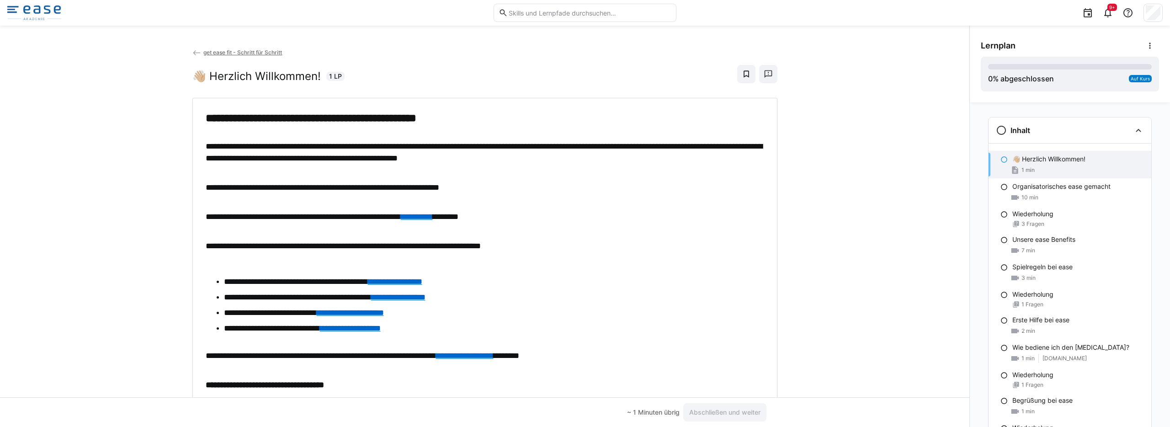
click at [895, 87] on div "**********" at bounding box center [484, 223] width 969 height 350
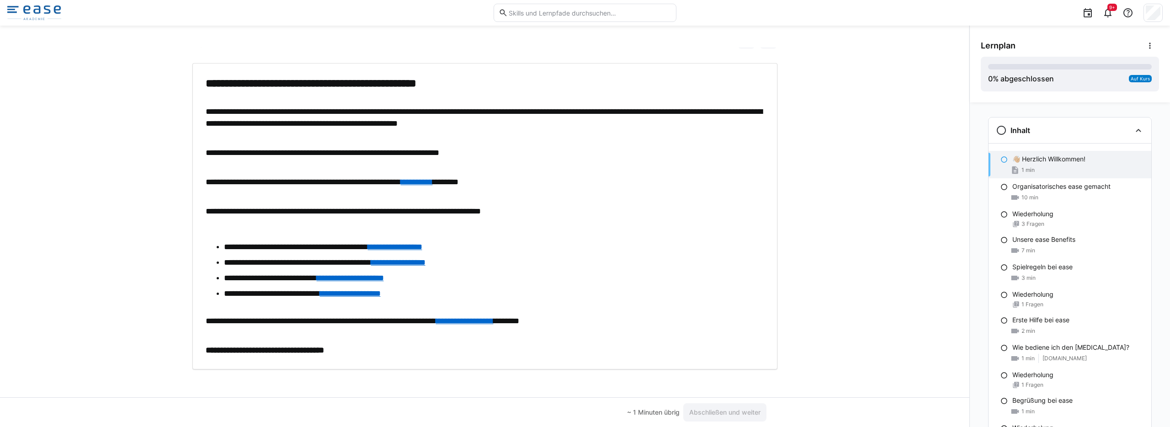
scroll to position [37, 0]
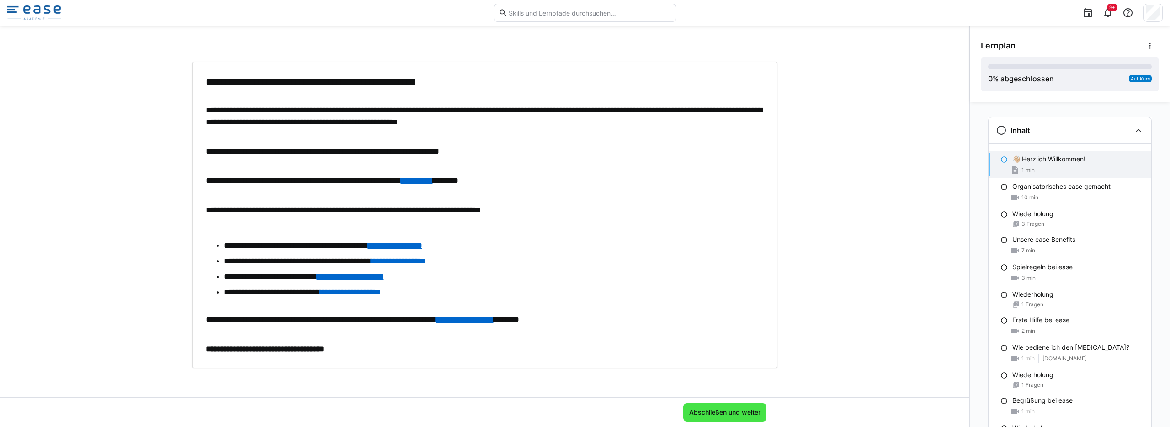
click at [723, 409] on span "Abschließen und weiter" at bounding box center [725, 412] width 74 height 9
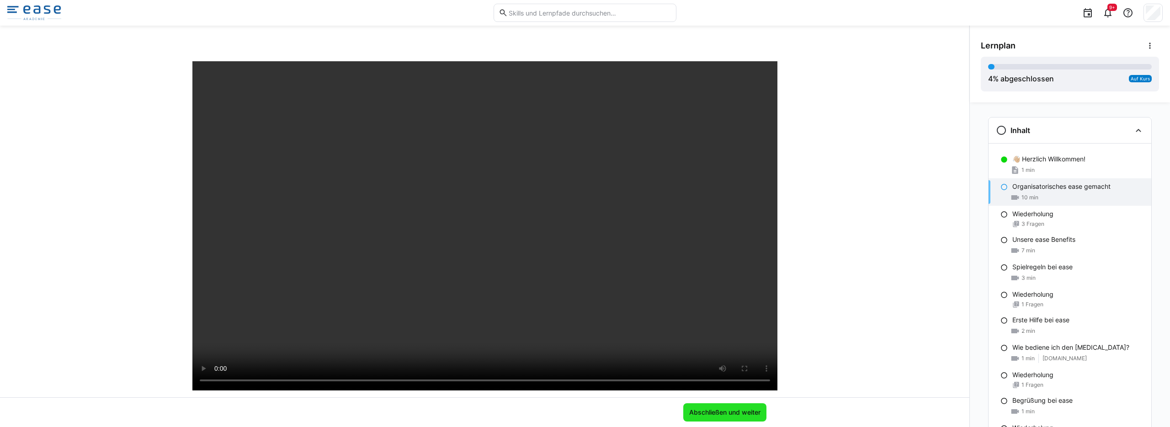
click at [719, 408] on span "Abschließen und weiter" at bounding box center [725, 412] width 74 height 9
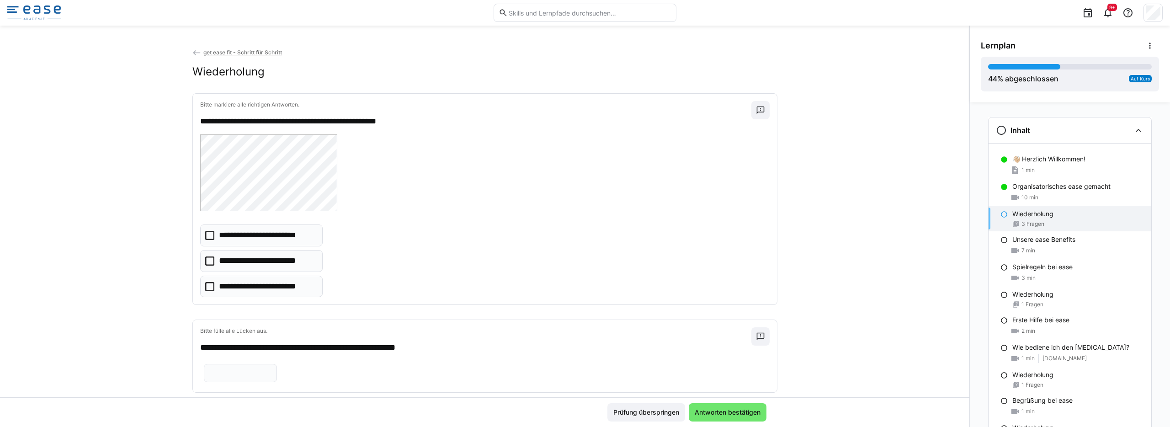
click at [205, 284] on icon at bounding box center [209, 286] width 9 height 9
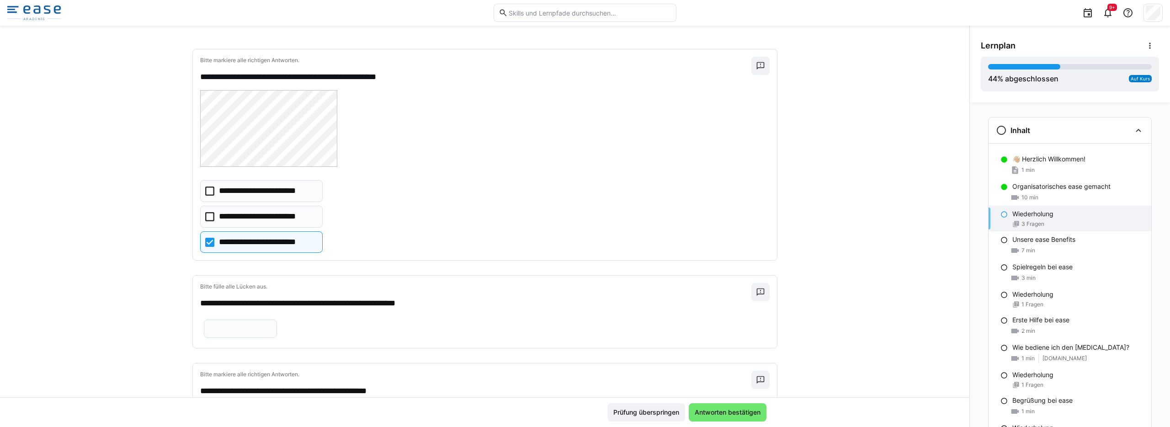
scroll to position [76, 0]
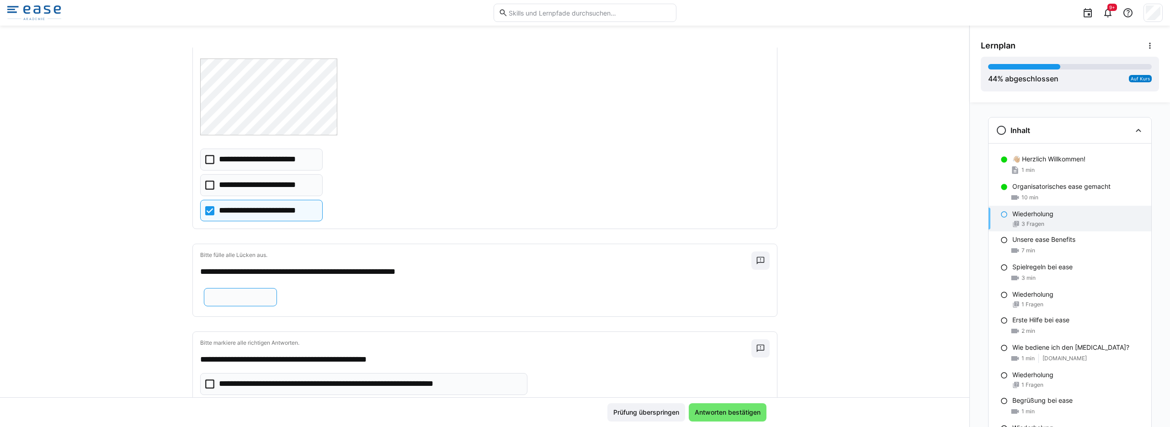
click at [272, 295] on input "text" at bounding box center [240, 297] width 63 height 8
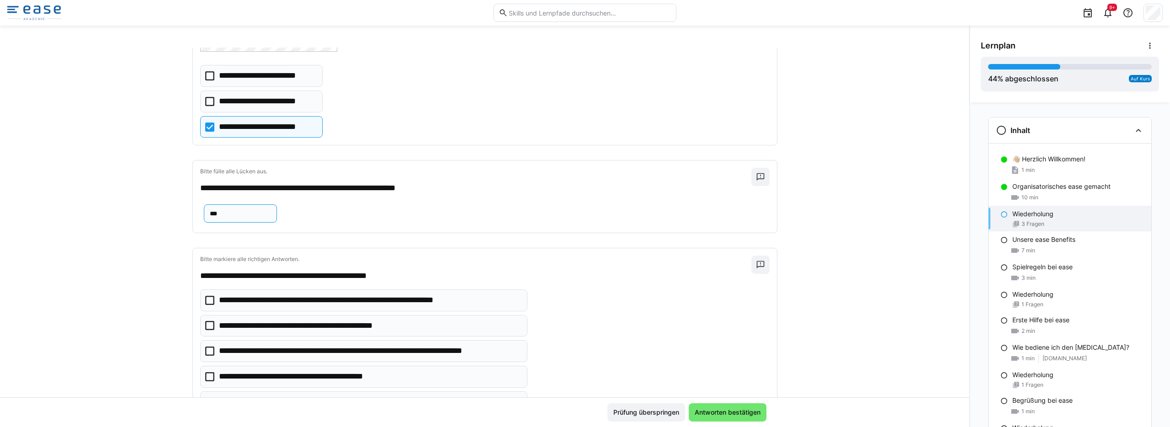
scroll to position [212, 0]
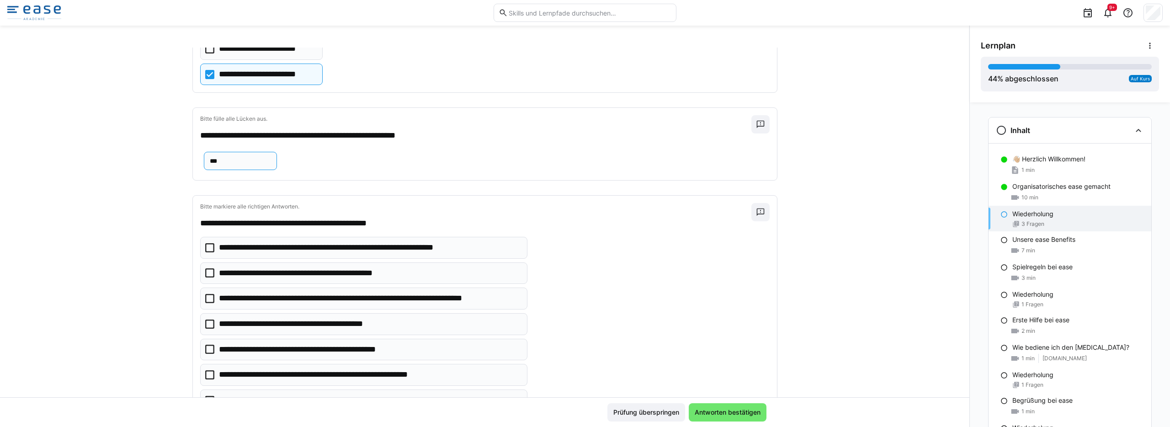
type input "***"
click at [206, 252] on icon at bounding box center [209, 247] width 9 height 9
click at [207, 277] on icon at bounding box center [209, 272] width 9 height 9
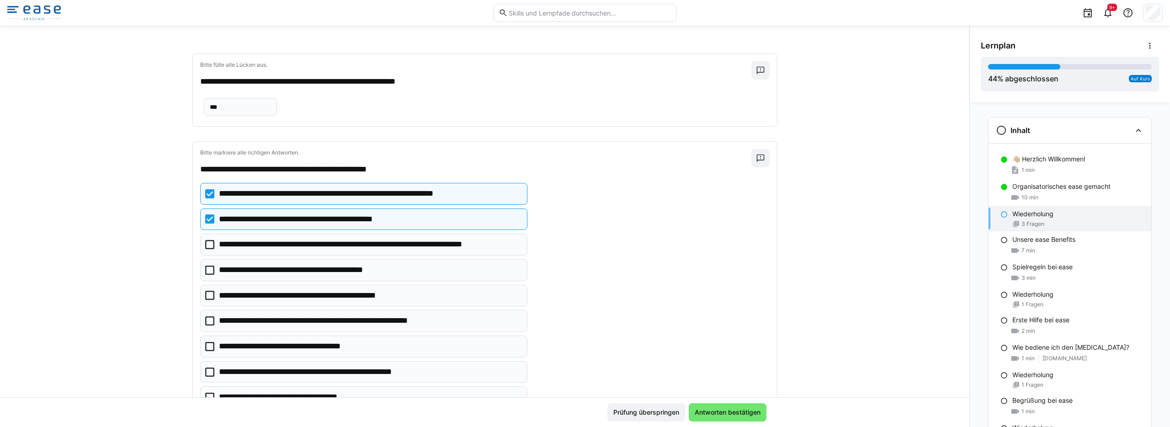
scroll to position [267, 0]
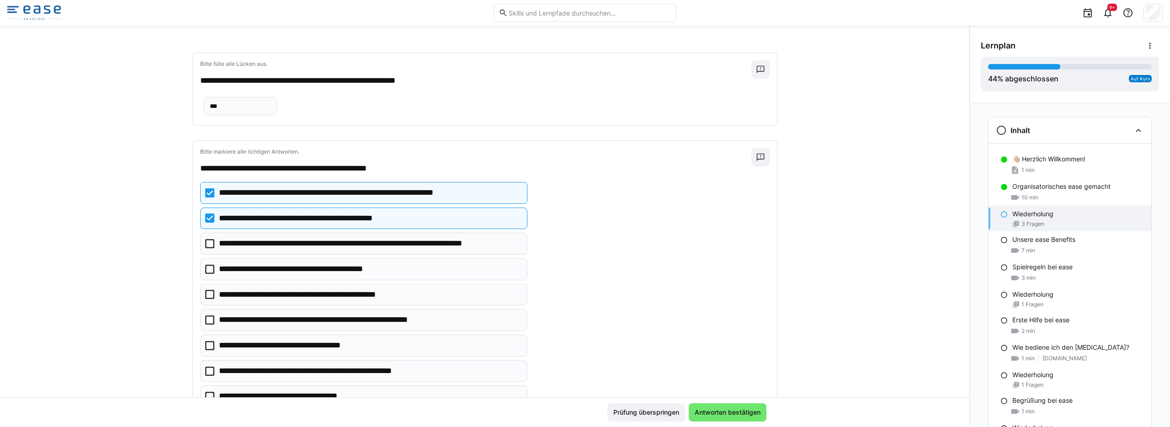
click at [205, 248] on icon at bounding box center [209, 243] width 9 height 9
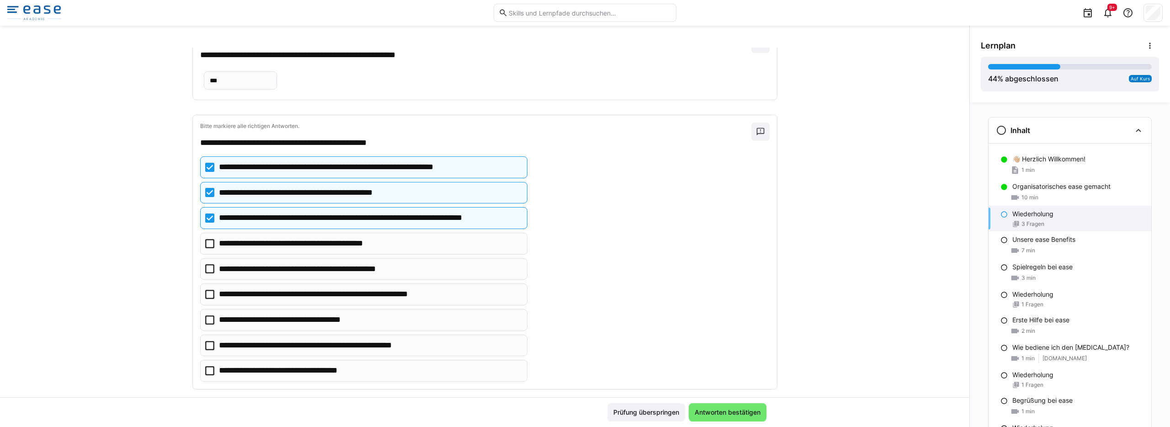
scroll to position [316, 0]
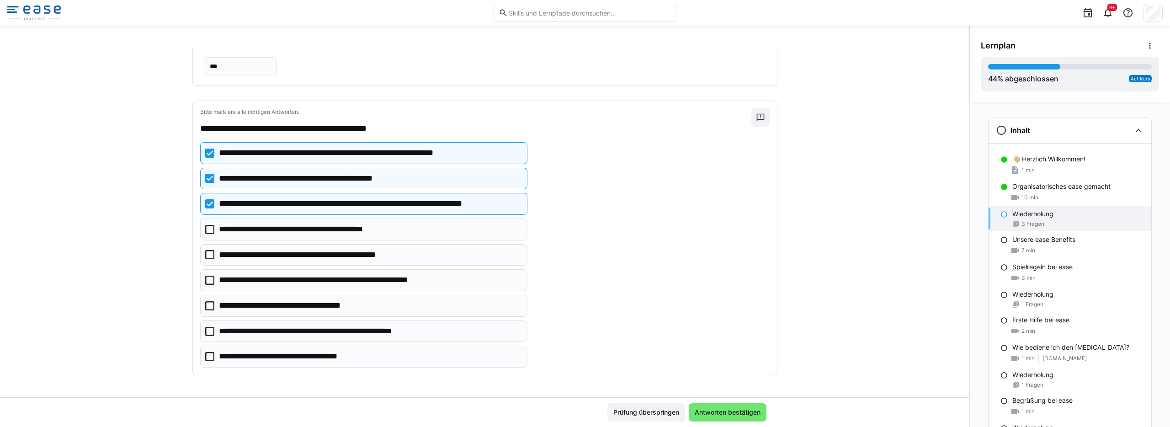
click at [205, 254] on icon at bounding box center [209, 254] width 9 height 9
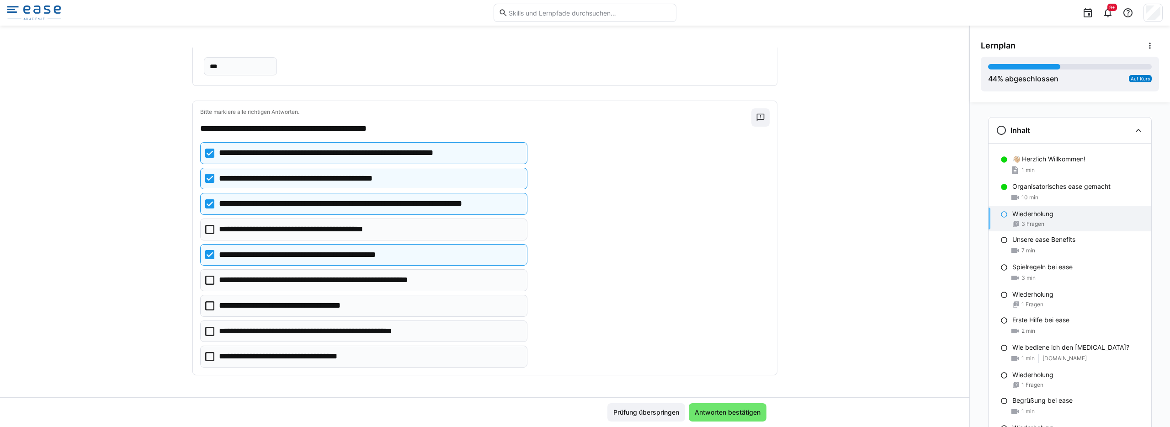
click at [207, 307] on icon at bounding box center [209, 305] width 9 height 9
click at [205, 328] on icon at bounding box center [209, 331] width 9 height 9
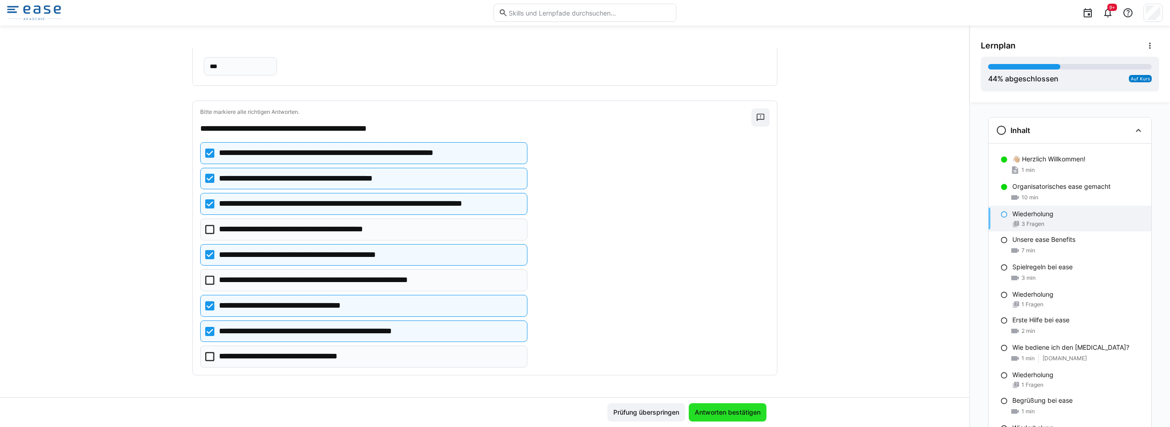
click at [719, 418] on span "Antworten bestätigen" at bounding box center [728, 412] width 78 height 18
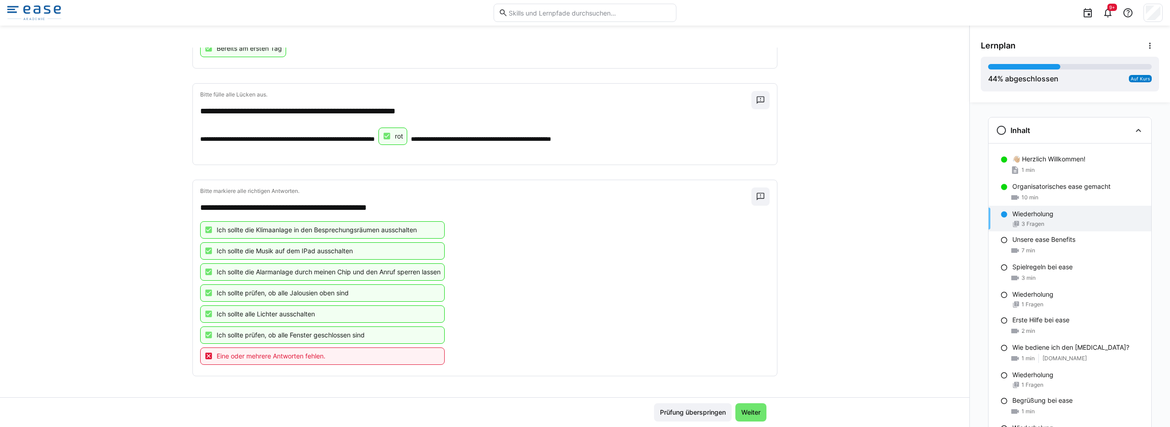
scroll to position [280, 0]
click at [747, 408] on span "Weiter" at bounding box center [751, 412] width 22 height 9
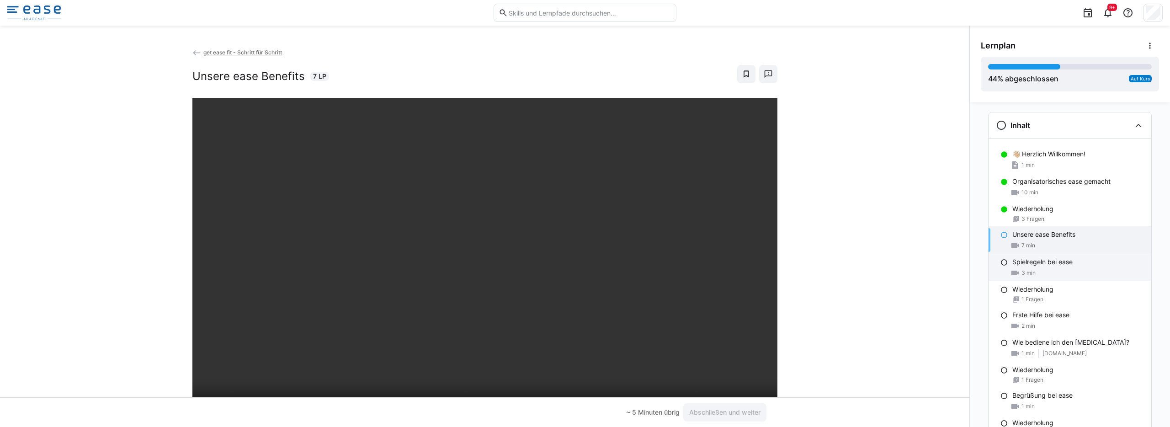
scroll to position [0, 0]
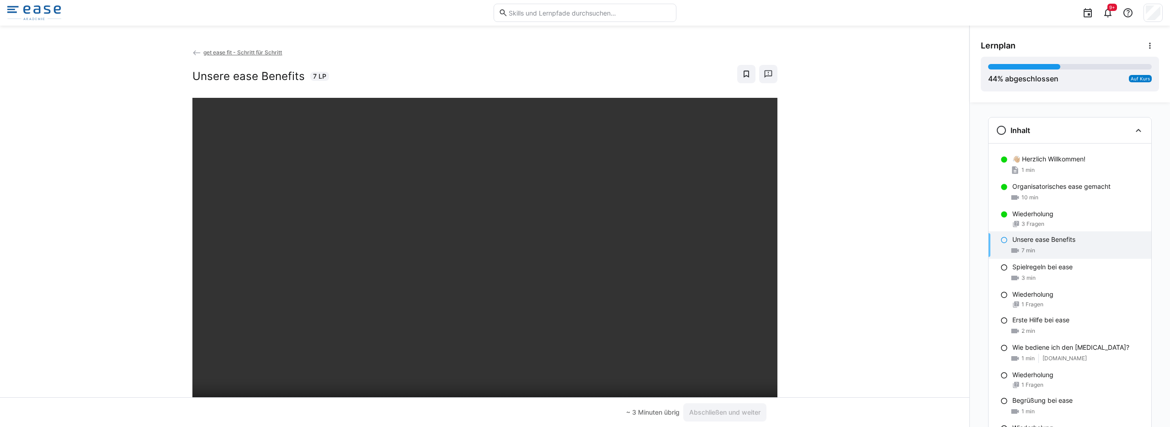
click at [847, 273] on div "get ease fit - Schritt für Schritt Unsere ease Benefits 7 LP" at bounding box center [484, 223] width 969 height 350
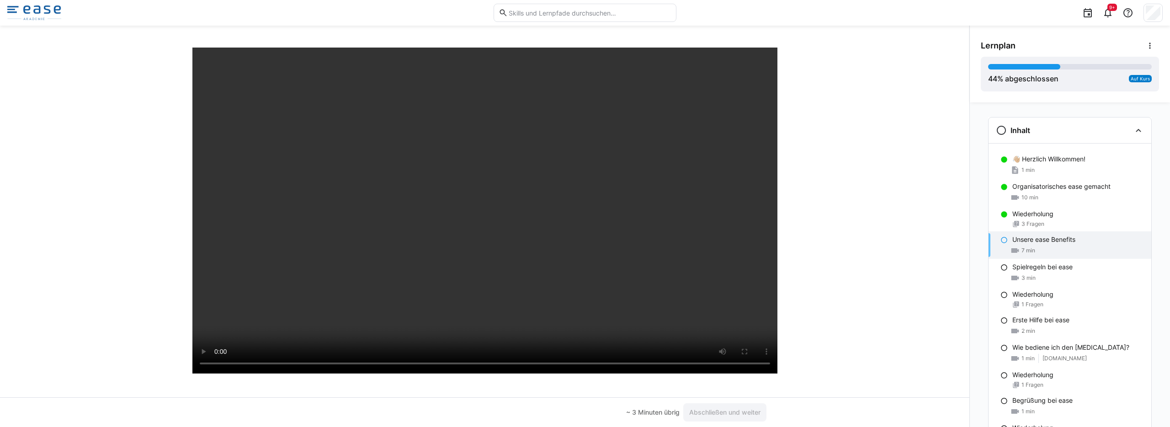
scroll to position [53, 0]
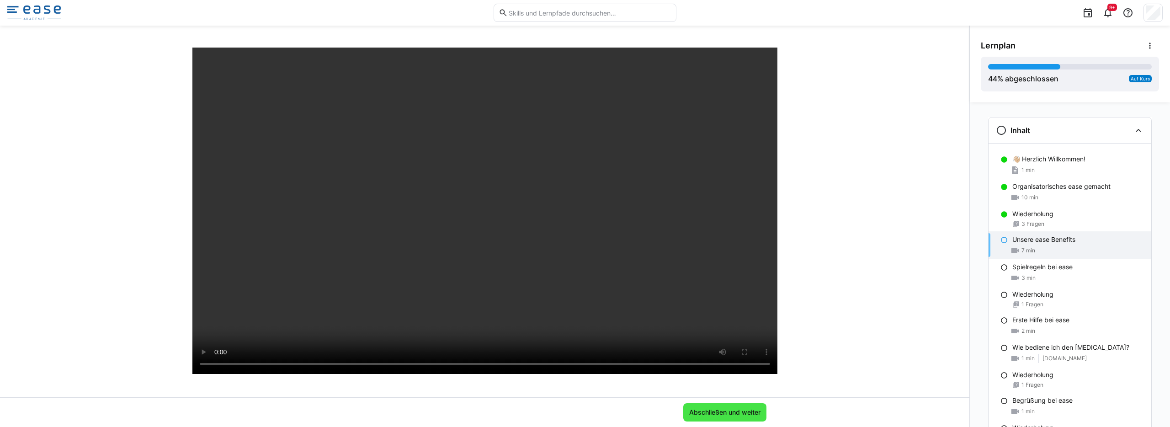
click at [714, 410] on span "Abschließen und weiter" at bounding box center [725, 412] width 74 height 9
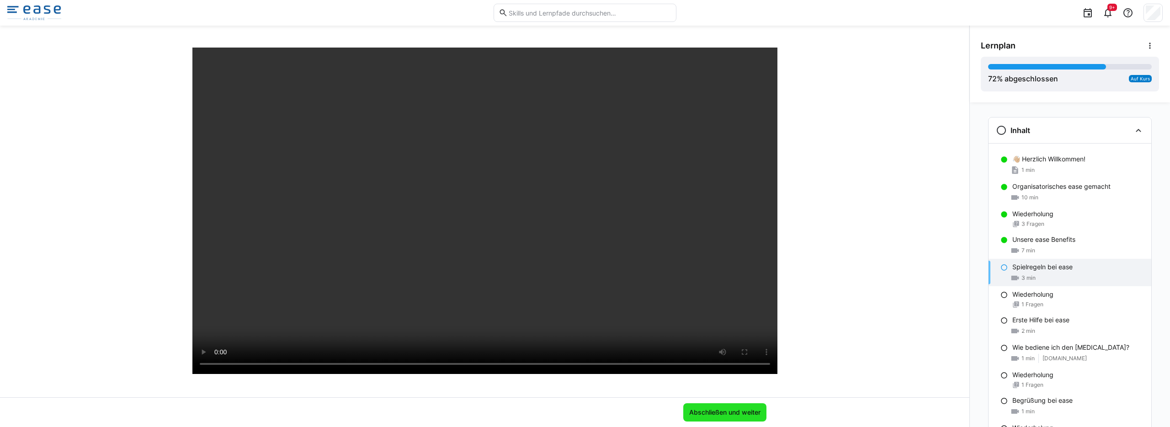
click at [724, 419] on span "Abschließen und weiter" at bounding box center [724, 412] width 83 height 18
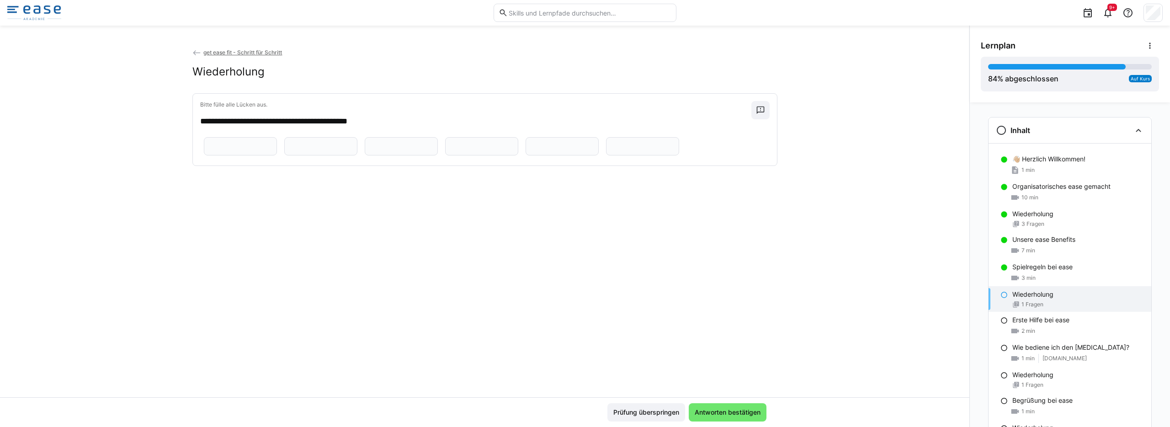
click at [244, 150] on input "text" at bounding box center [240, 146] width 63 height 8
type input "******"
click at [352, 150] on input "text" at bounding box center [320, 146] width 63 height 8
type input "**********"
click at [389, 150] on input "text" at bounding box center [401, 146] width 63 height 8
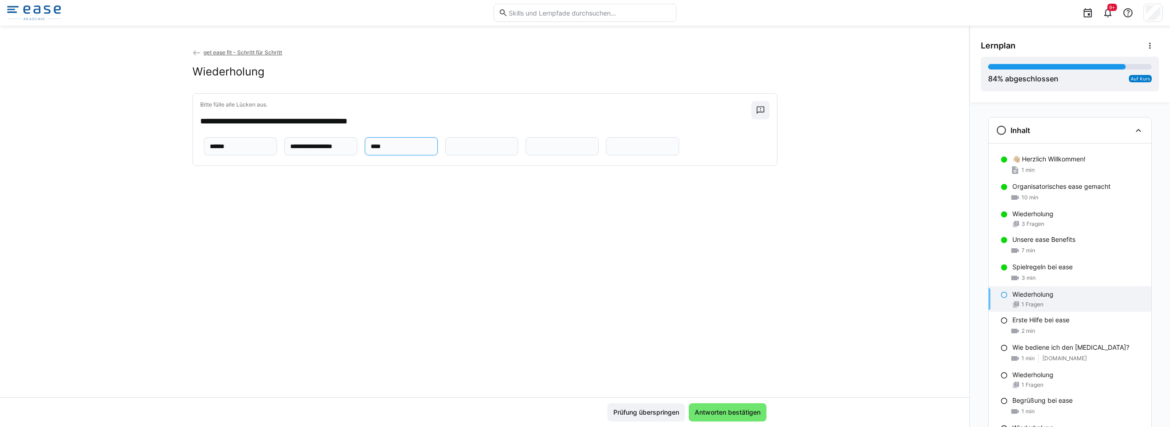
type input "****"
click at [488, 150] on input "text" at bounding box center [481, 146] width 63 height 8
type input "******"
click at [531, 150] on input "text" at bounding box center [562, 146] width 63 height 8
type input "******"
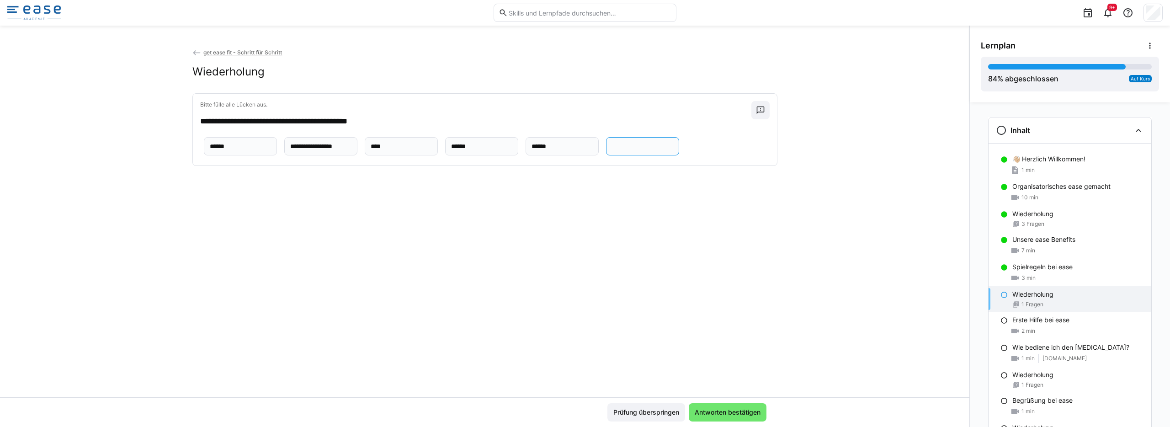
click at [611, 150] on input "text" at bounding box center [642, 146] width 63 height 8
type input "**********"
click at [723, 404] on span "Antworten bestätigen" at bounding box center [728, 412] width 78 height 18
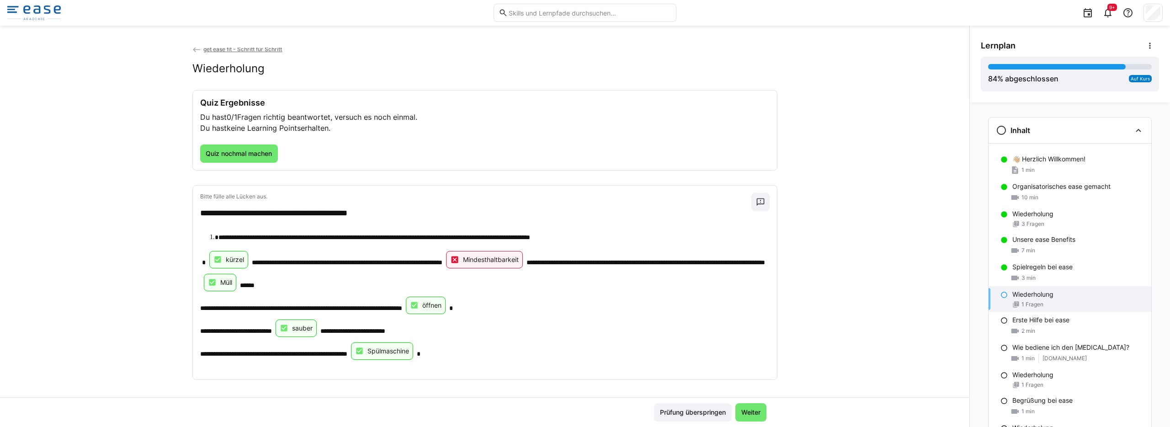
scroll to position [7, 0]
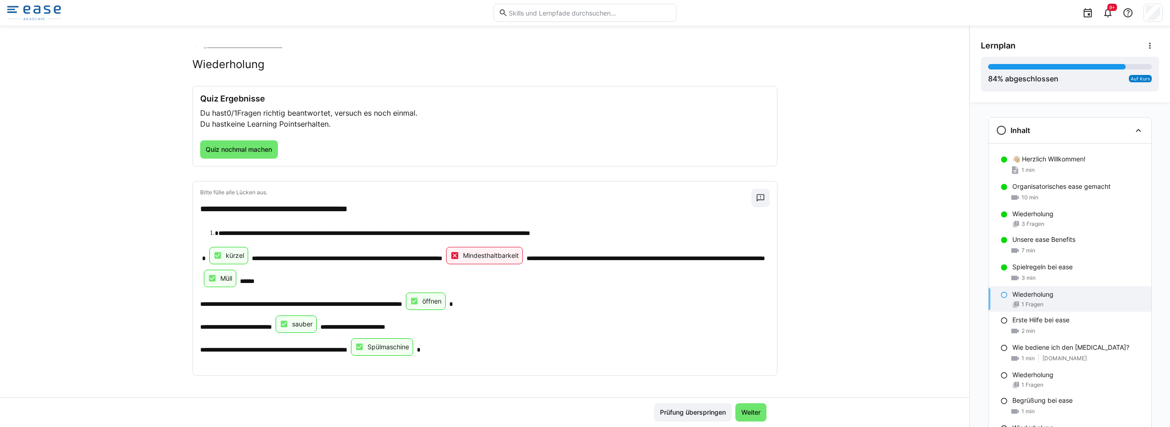
click at [523, 262] on div "Mindesthaltbarkeit" at bounding box center [484, 255] width 77 height 17
click at [523, 260] on div "Mindesthaltbarkeit" at bounding box center [484, 255] width 77 height 17
click at [459, 258] on eds-icon at bounding box center [454, 255] width 9 height 9
click at [747, 411] on span "Weiter" at bounding box center [751, 412] width 22 height 9
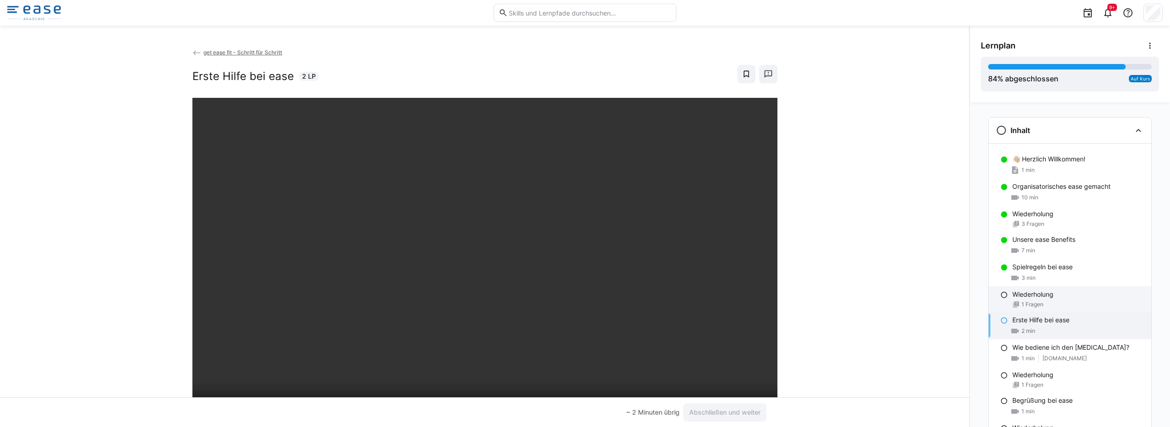
click at [1001, 301] on div "Wiederholung 1 Fragen" at bounding box center [1069, 299] width 163 height 26
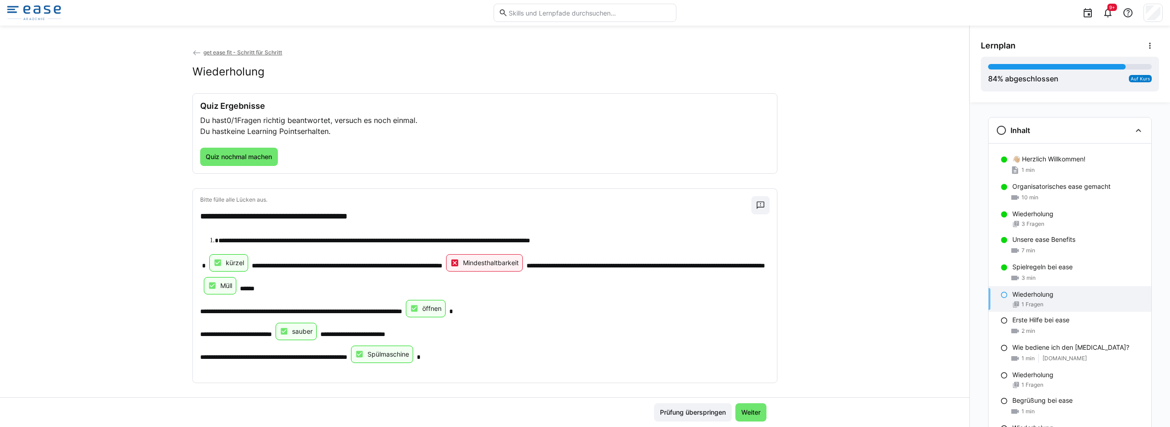
click at [519, 260] on p "Mindesthaltbarkeit" at bounding box center [491, 262] width 56 height 9
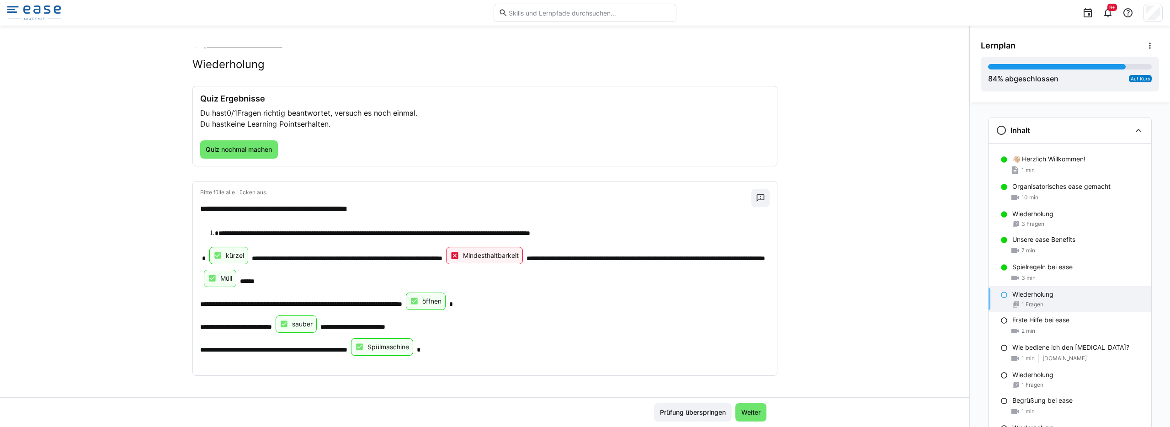
click at [235, 162] on div "Quiz Ergebnisse Du hast 0/1 Fragen richtig beantwortet, versuch es noch einmal.…" at bounding box center [485, 126] width 584 height 80
click at [235, 152] on span "Quiz nochmal machen" at bounding box center [238, 149] width 69 height 9
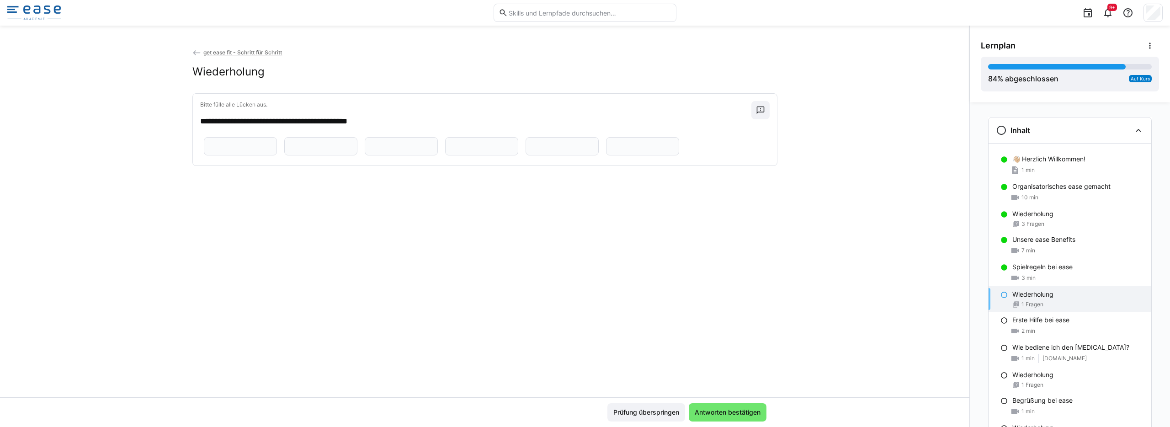
click at [223, 150] on input "text" at bounding box center [240, 146] width 63 height 8
type input "******"
click at [352, 150] on input "text" at bounding box center [320, 146] width 63 height 8
type input "*"
click at [352, 150] on input "**********" at bounding box center [320, 146] width 63 height 8
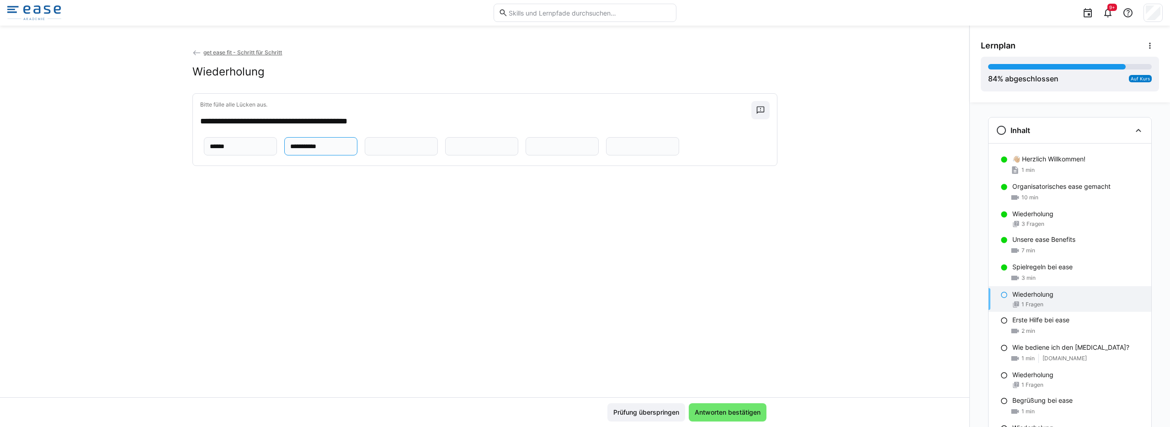
type input "**********"
click at [407, 158] on app-question-sheet-container "**********" at bounding box center [441, 146] width 483 height 24
click at [400, 155] on eds-input at bounding box center [401, 146] width 73 height 18
type input "****"
click at [496, 150] on input "text" at bounding box center [481, 146] width 63 height 8
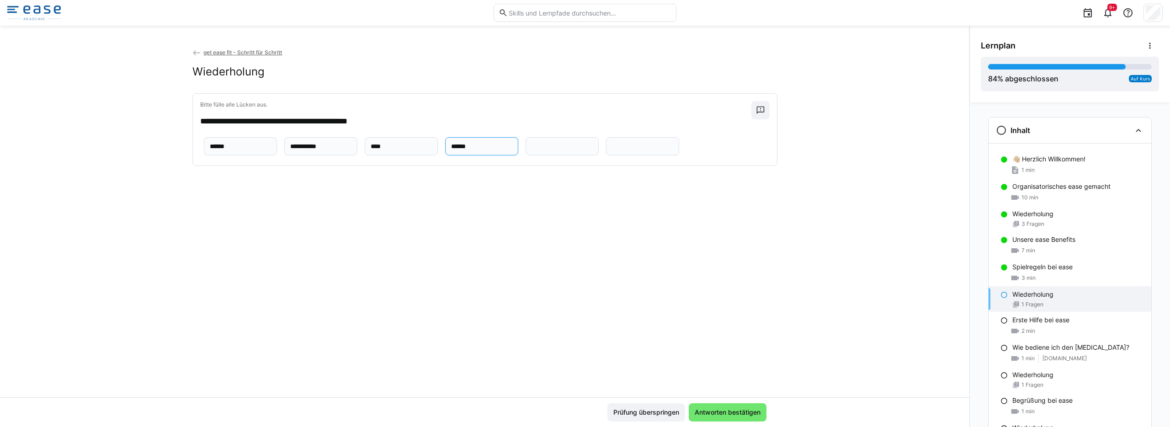
type input "******"
click at [531, 150] on input "text" at bounding box center [562, 146] width 63 height 8
type input "******"
click at [606, 155] on eds-input at bounding box center [642, 146] width 73 height 18
type input "**********"
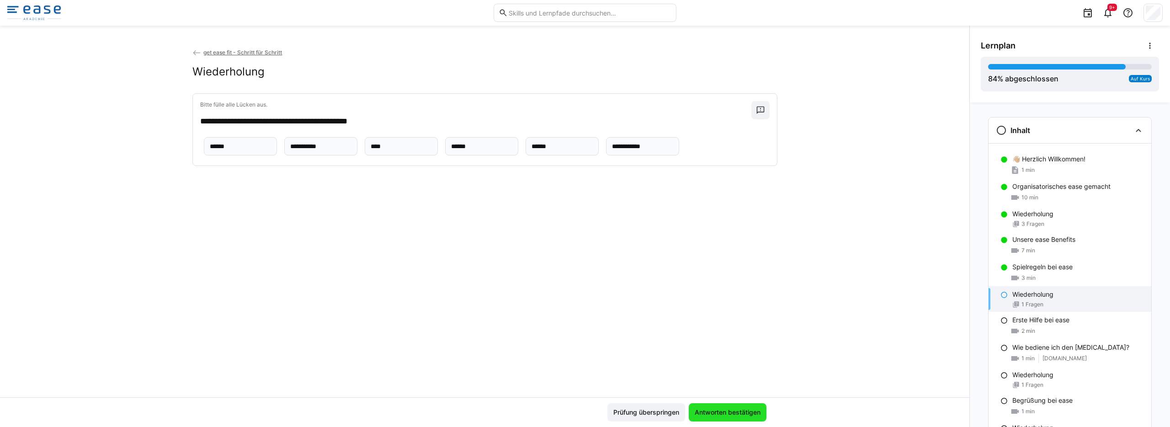
click at [740, 404] on span "Antworten bestätigen" at bounding box center [728, 412] width 78 height 18
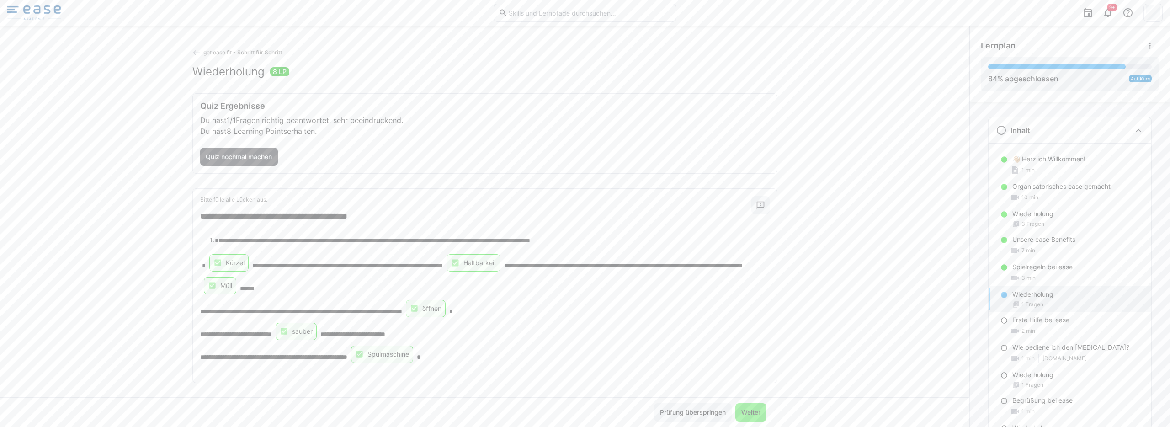
click at [742, 412] on span "Weiter" at bounding box center [751, 412] width 22 height 9
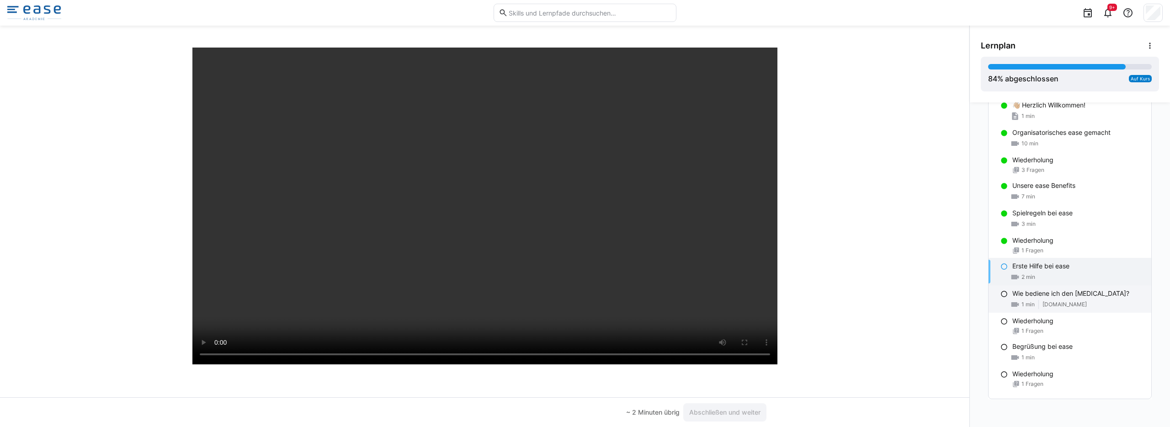
scroll to position [54, 0]
click at [696, 409] on span "Abschließen und weiter" at bounding box center [725, 412] width 74 height 9
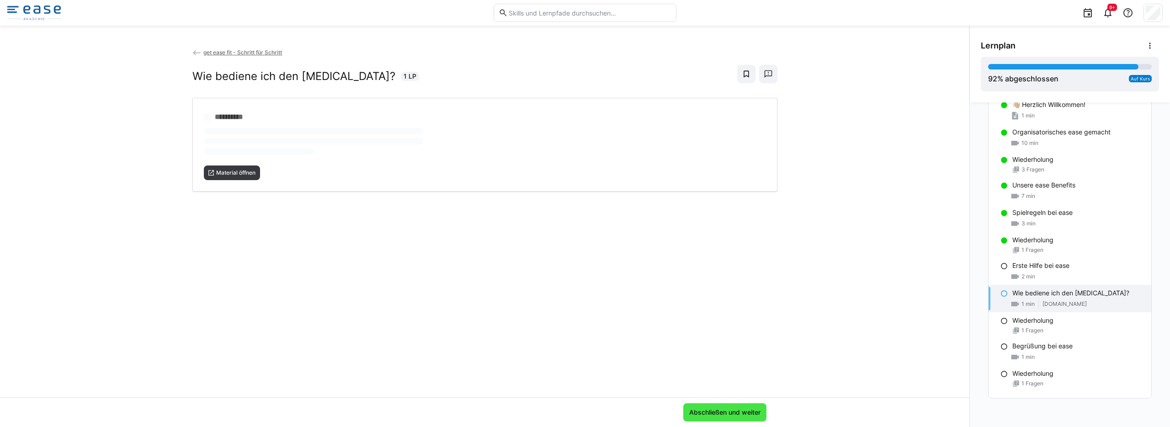
scroll to position [0, 0]
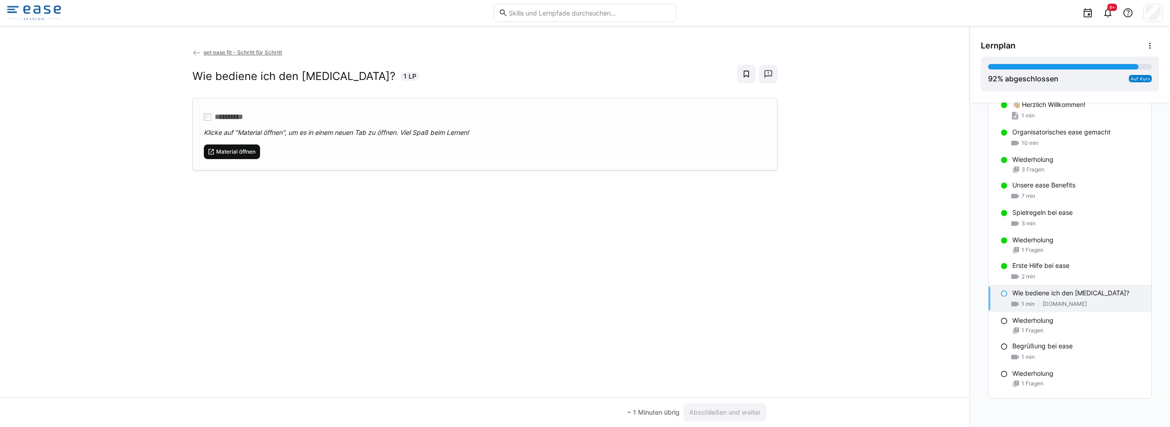
click at [219, 148] on span "Material öffnen" at bounding box center [235, 151] width 41 height 7
click at [726, 409] on span "Abschließen und weiter" at bounding box center [725, 412] width 74 height 9
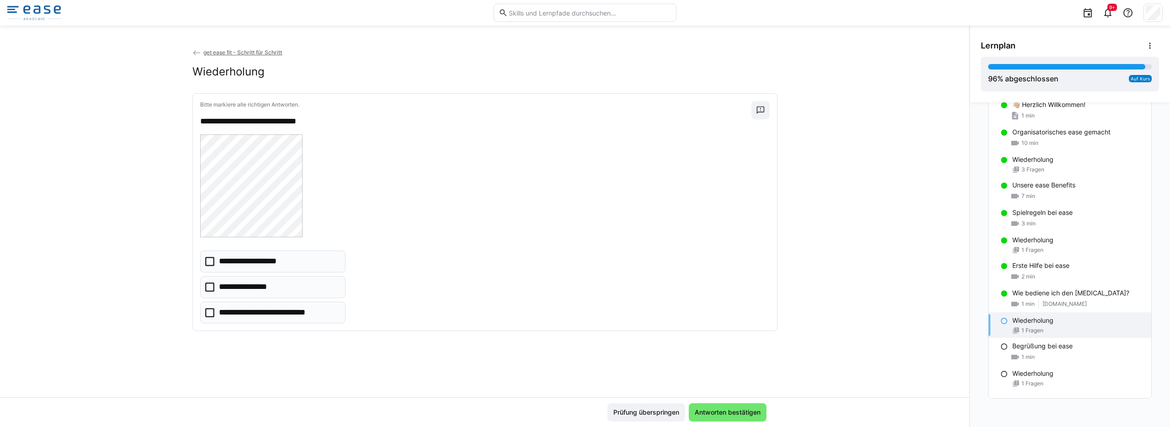
click at [206, 258] on icon at bounding box center [209, 261] width 9 height 9
click at [722, 412] on span "Antworten bestätigen" at bounding box center [727, 412] width 69 height 9
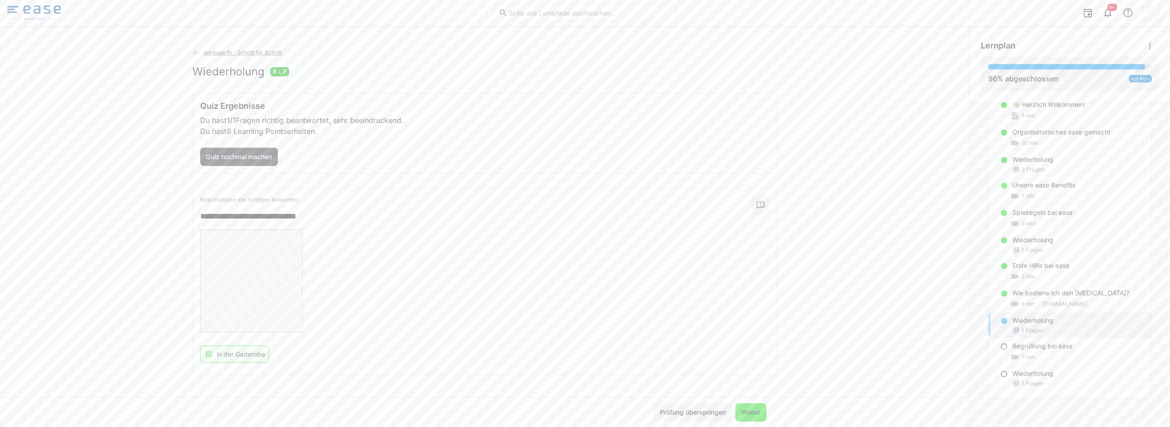
click at [754, 413] on span "Weiter" at bounding box center [751, 412] width 22 height 9
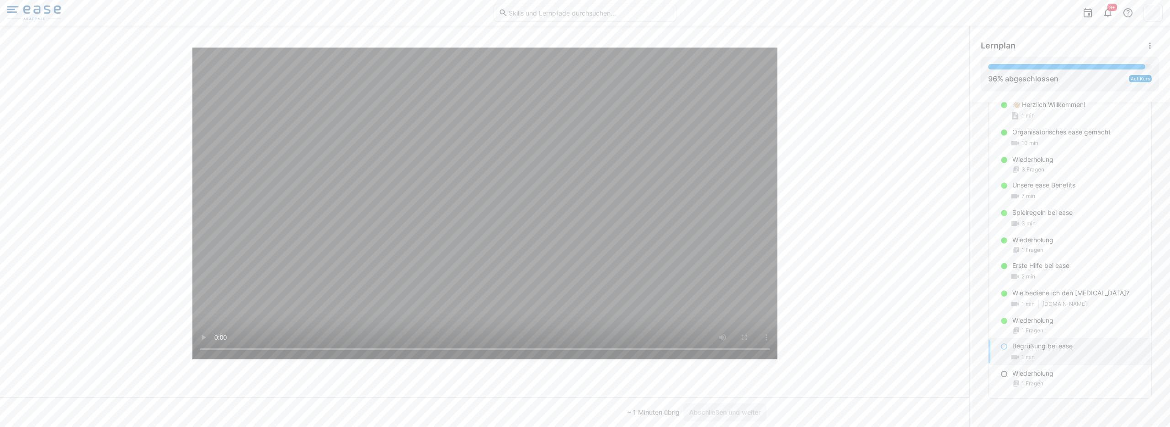
scroll to position [66, 0]
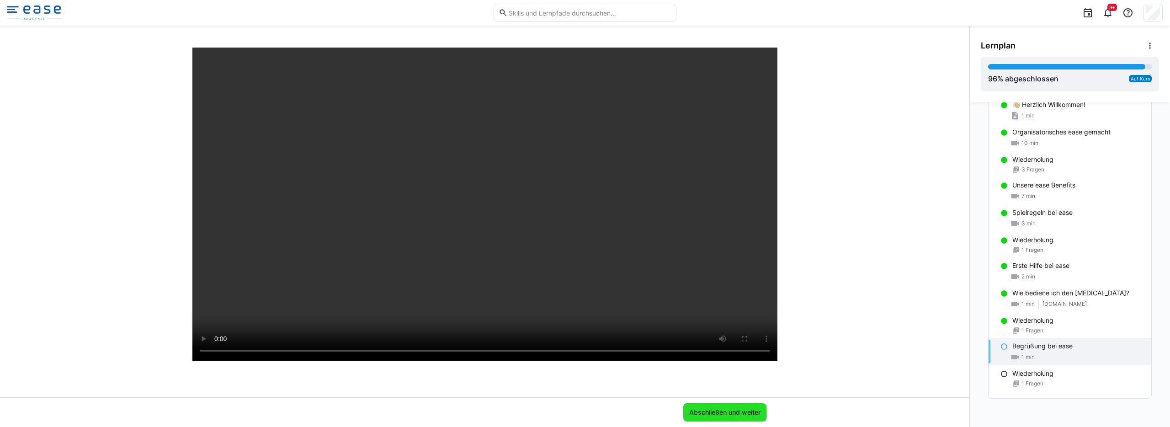
click at [738, 409] on span "Abschließen und weiter" at bounding box center [725, 412] width 74 height 9
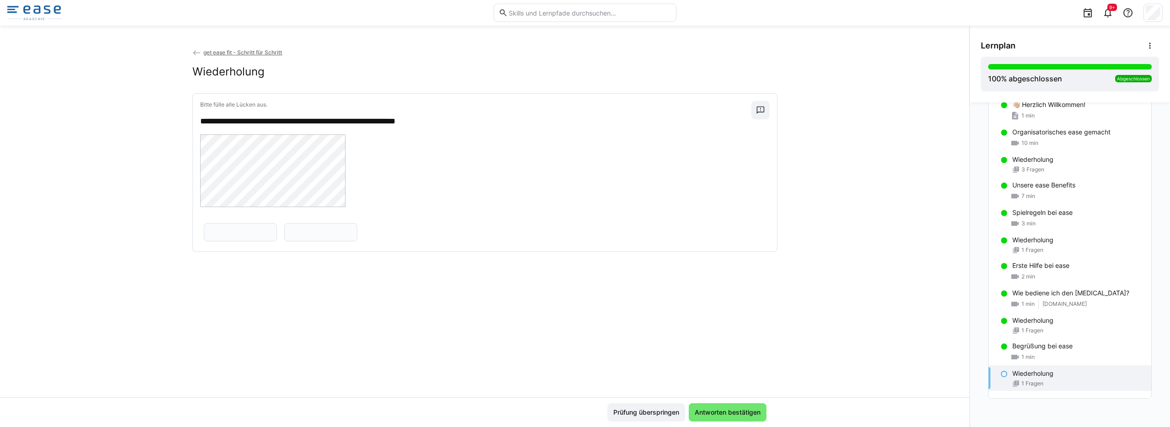
click at [272, 230] on input "text" at bounding box center [240, 232] width 63 height 8
type input "**********"
click at [289, 236] on input "text" at bounding box center [320, 232] width 63 height 8
type input "*********"
click at [722, 410] on span "Antworten bestätigen" at bounding box center [727, 412] width 69 height 9
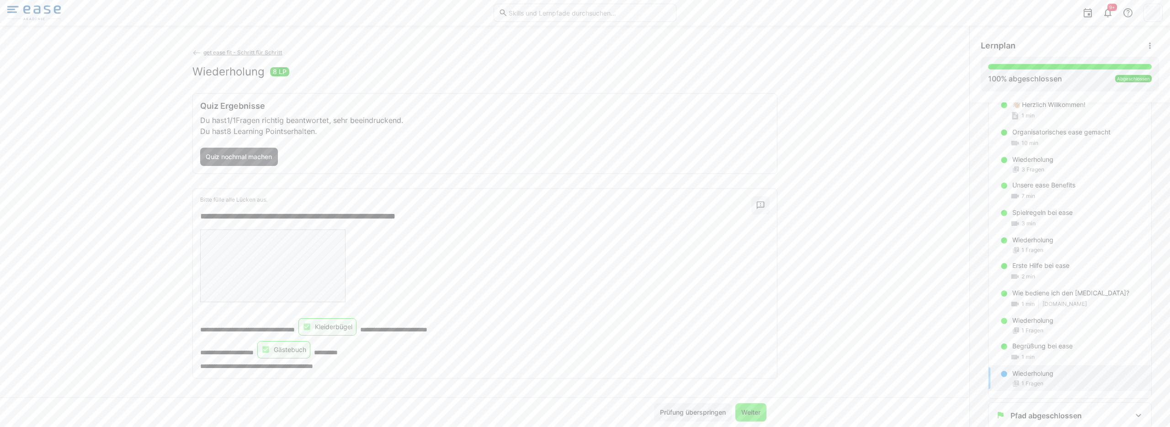
click at [757, 414] on span "Weiter" at bounding box center [751, 412] width 22 height 9
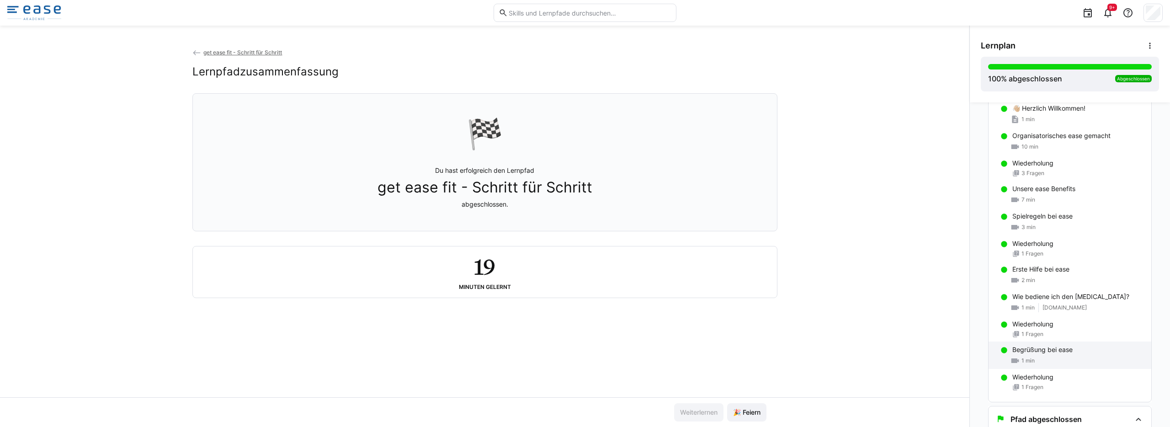
scroll to position [116, 0]
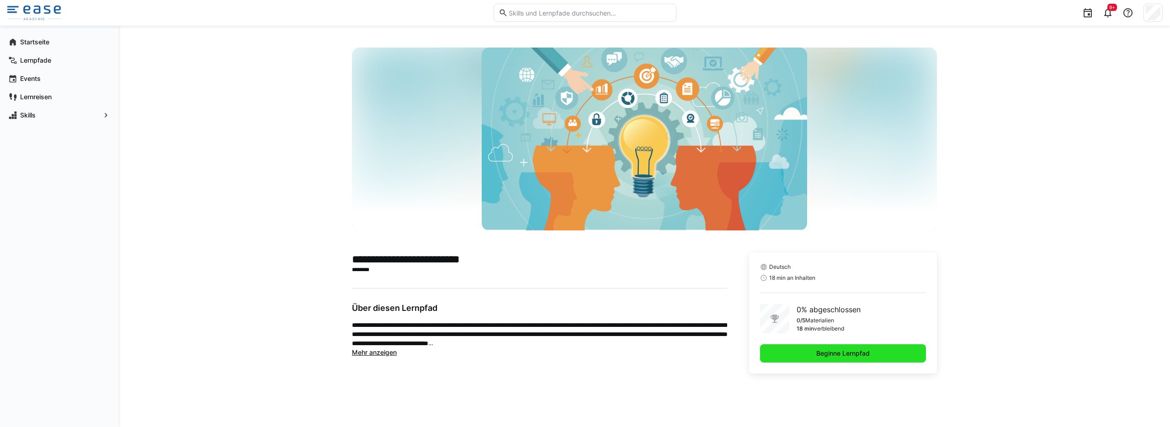
click at [815, 351] on span "Beginne Lernpfad" at bounding box center [843, 353] width 56 height 9
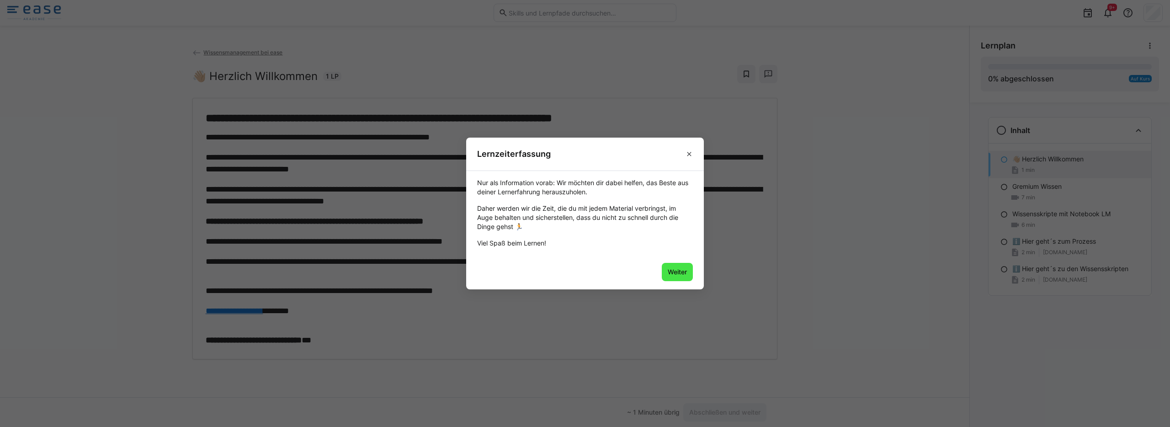
click at [672, 275] on span "Weiter" at bounding box center [677, 271] width 22 height 9
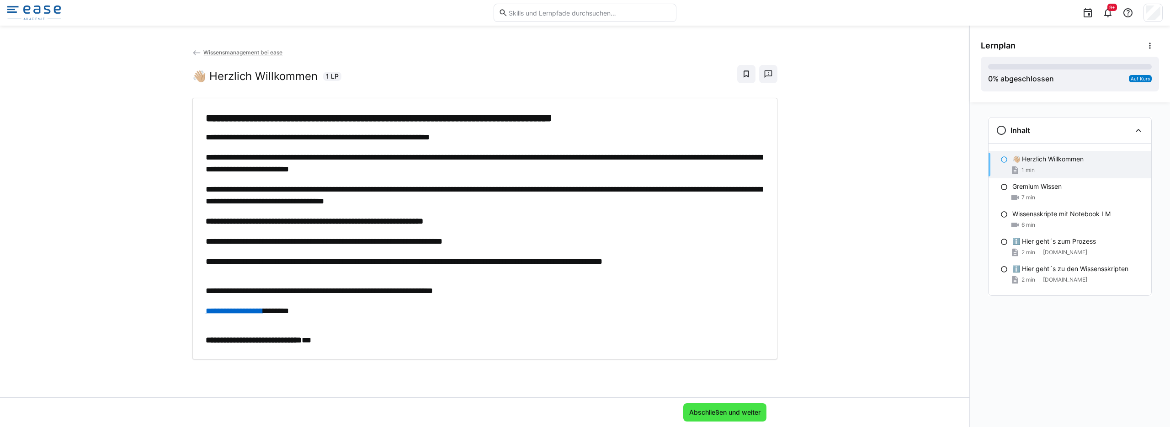
click at [727, 408] on span "Abschließen und weiter" at bounding box center [725, 412] width 74 height 9
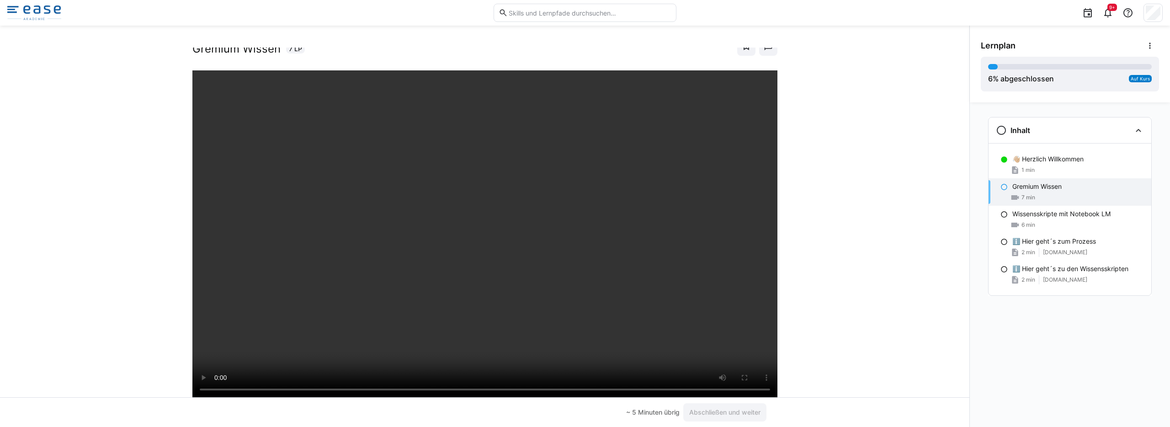
scroll to position [42, 0]
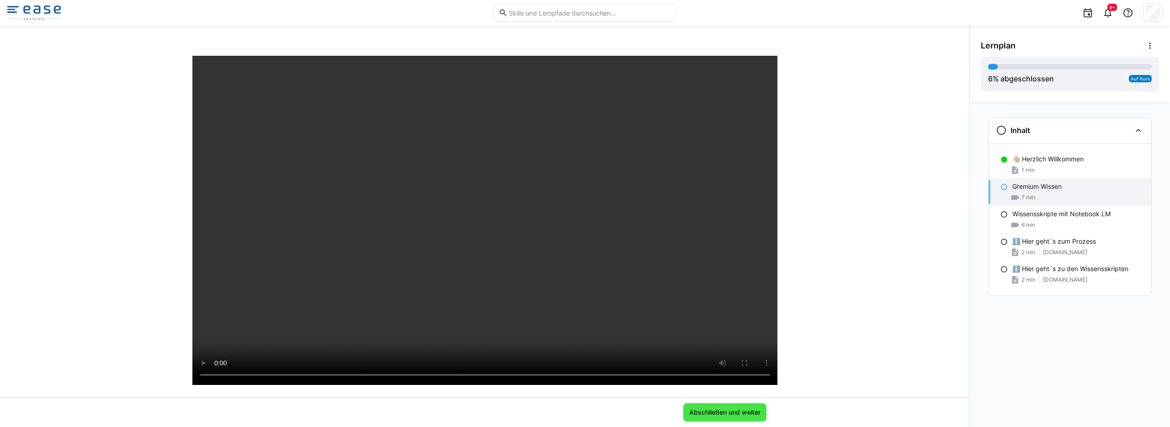
click at [732, 413] on span "Abschließen und weiter" at bounding box center [725, 412] width 74 height 9
click at [741, 411] on span "Abschließen und weiter" at bounding box center [725, 412] width 74 height 9
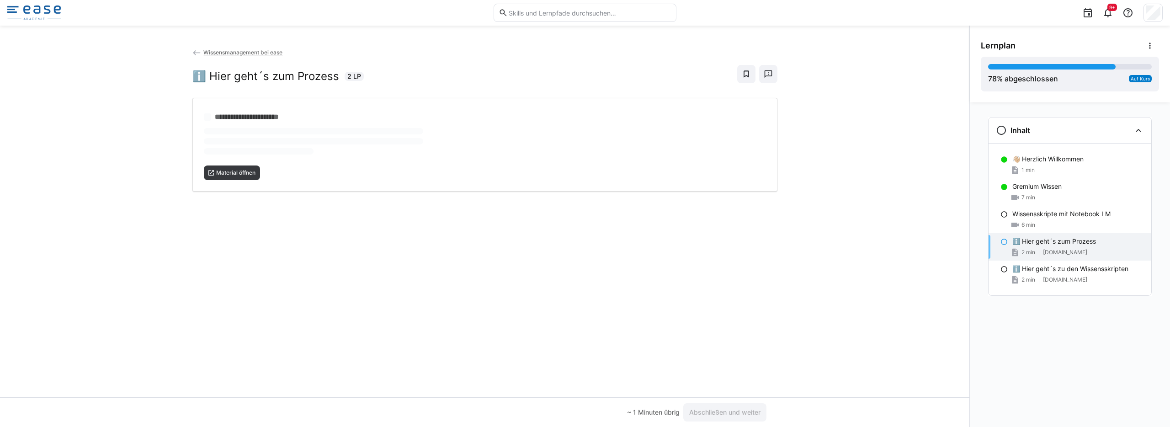
scroll to position [0, 0]
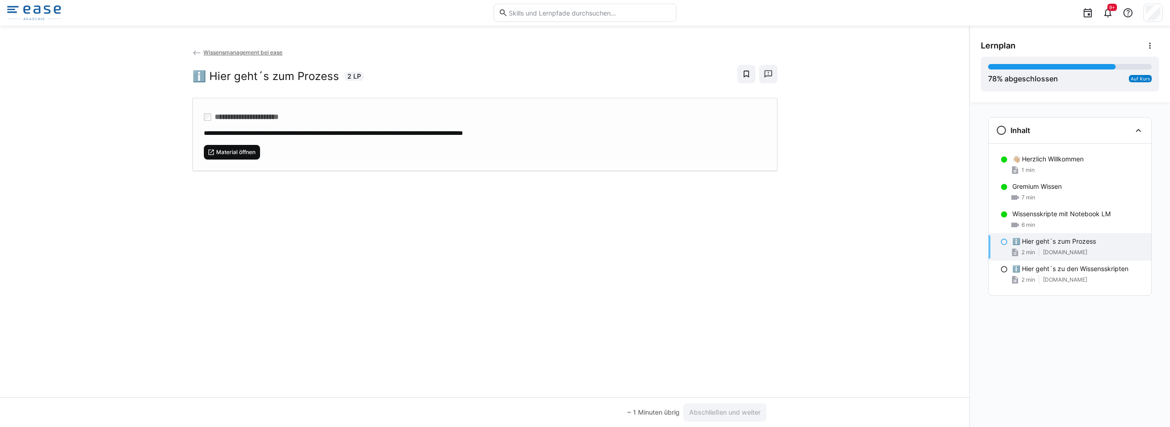
click at [242, 155] on span "Material öffnen" at bounding box center [235, 152] width 41 height 7
click at [249, 150] on span "Material öffnen" at bounding box center [235, 152] width 41 height 7
click at [732, 413] on span "Abschließen und weiter" at bounding box center [725, 412] width 74 height 9
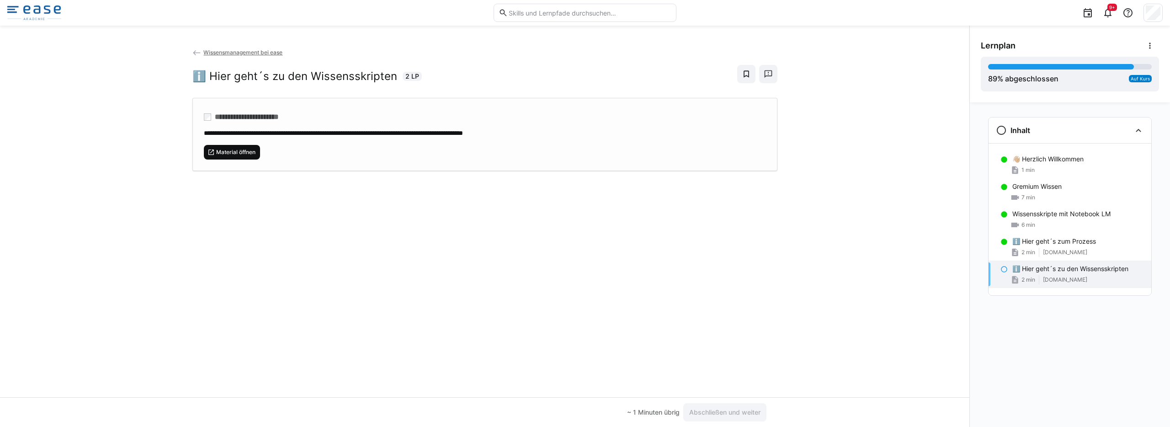
click at [215, 147] on span "Material öffnen" at bounding box center [232, 152] width 57 height 15
click at [248, 154] on span "Material öffnen" at bounding box center [235, 152] width 41 height 7
click at [698, 414] on span "Abschließen und weiter" at bounding box center [725, 412] width 74 height 9
